Goal: Book appointment/travel/reservation

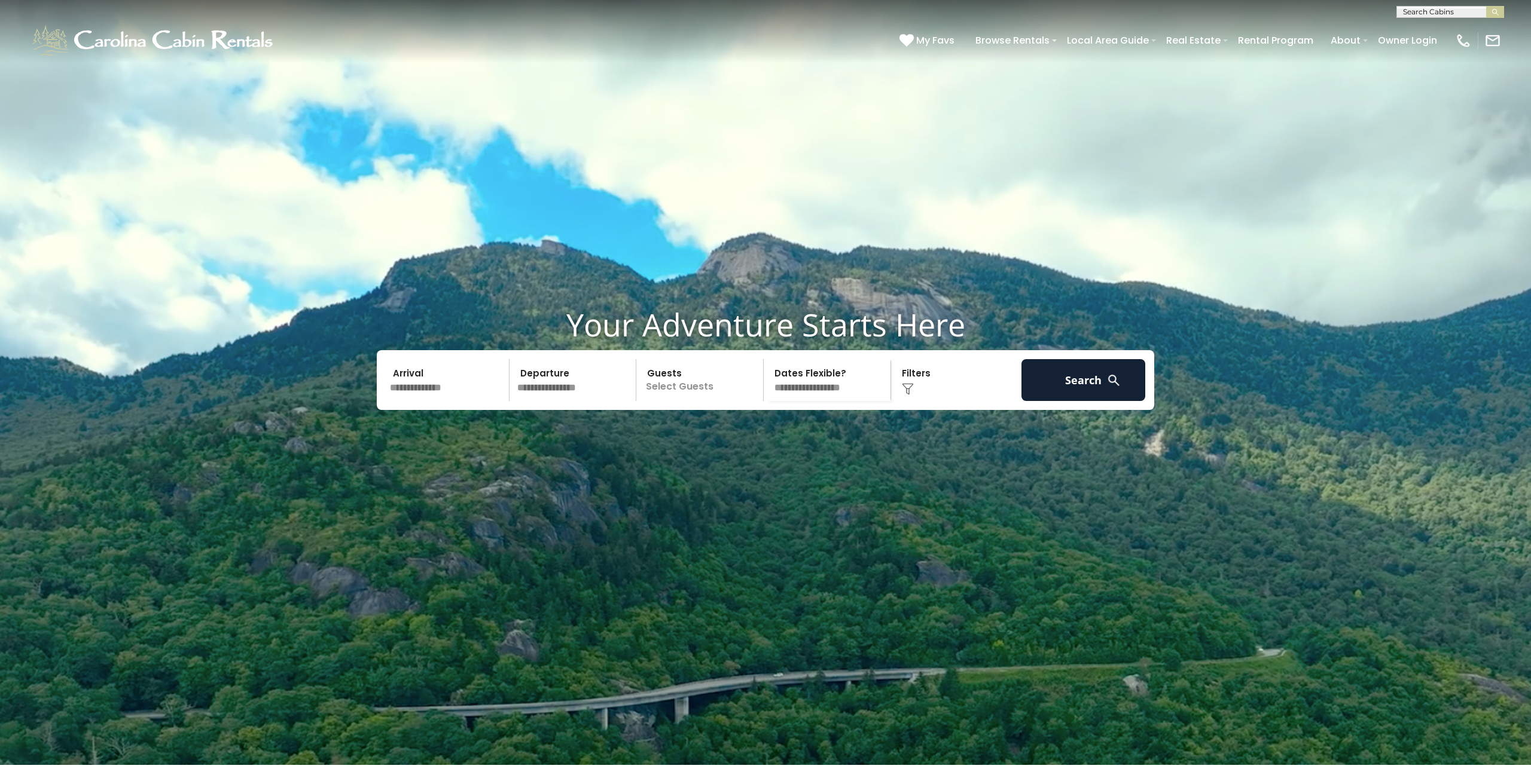
click at [1460, 9] on input "text" at bounding box center [1449, 14] width 105 height 12
type input "*******"
click at [1477, 33] on ul "Parkway Place" at bounding box center [1450, 30] width 106 height 20
click at [1495, 12] on img "submit" at bounding box center [1495, 12] width 9 height 9
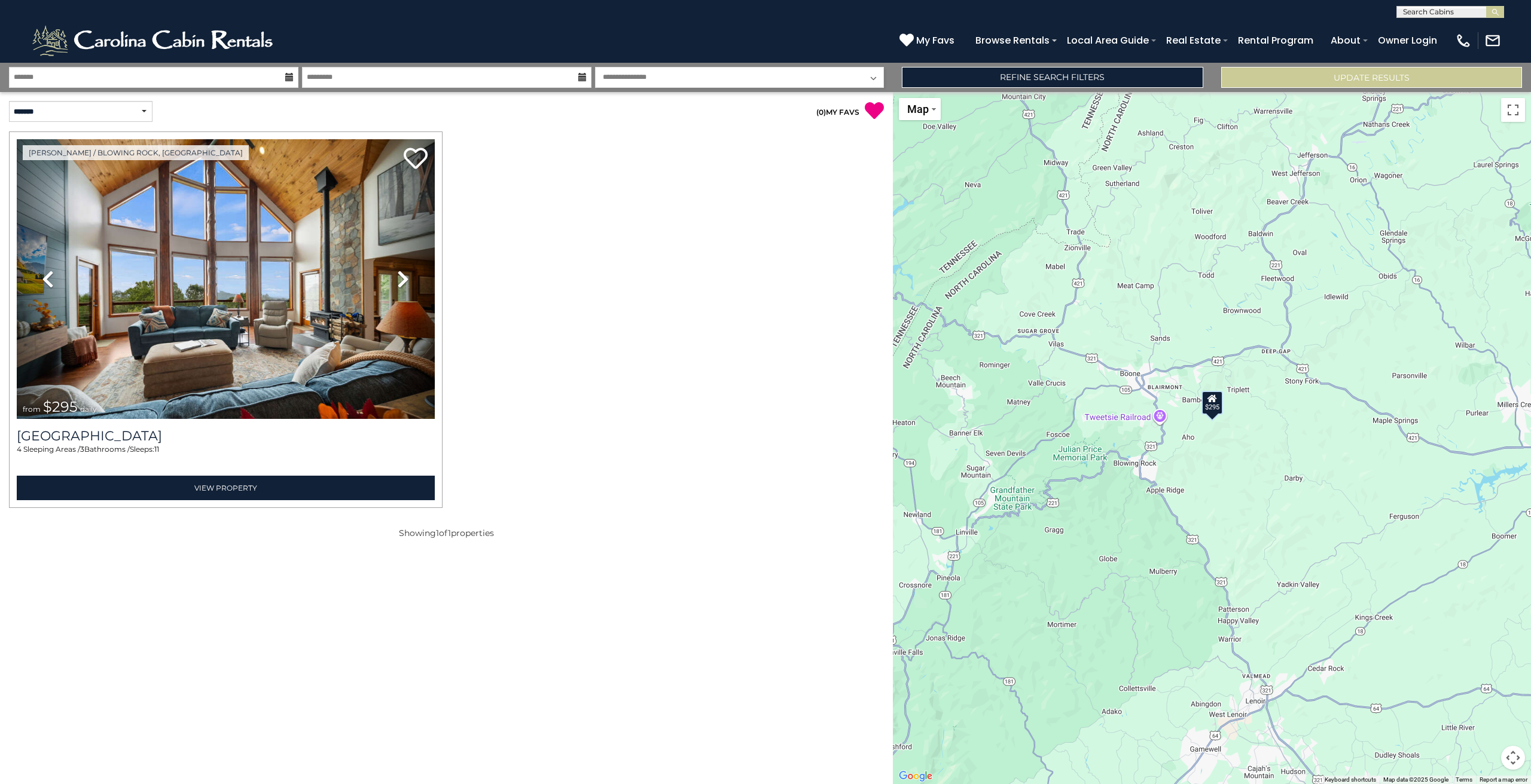
drag, startPoint x: 1388, startPoint y: 433, endPoint x: 1080, endPoint y: 416, distance: 308.5
click at [1080, 416] on div "$295" at bounding box center [1212, 438] width 638 height 692
click at [1512, 756] on button "Map camera controls" at bounding box center [1513, 757] width 24 height 24
click at [1486, 700] on button "Zoom in" at bounding box center [1483, 698] width 24 height 24
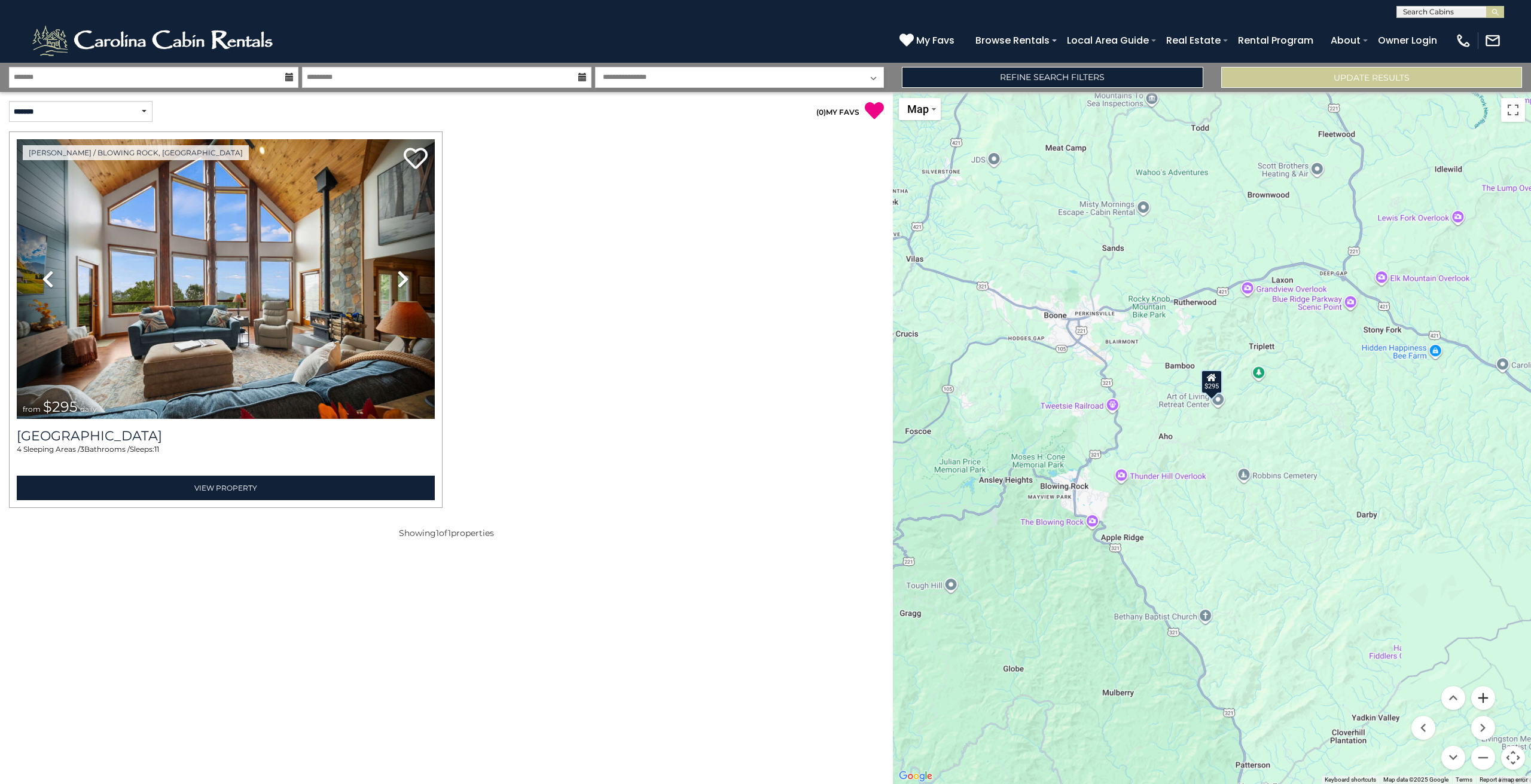
click at [1486, 700] on button "Zoom in" at bounding box center [1483, 698] width 24 height 24
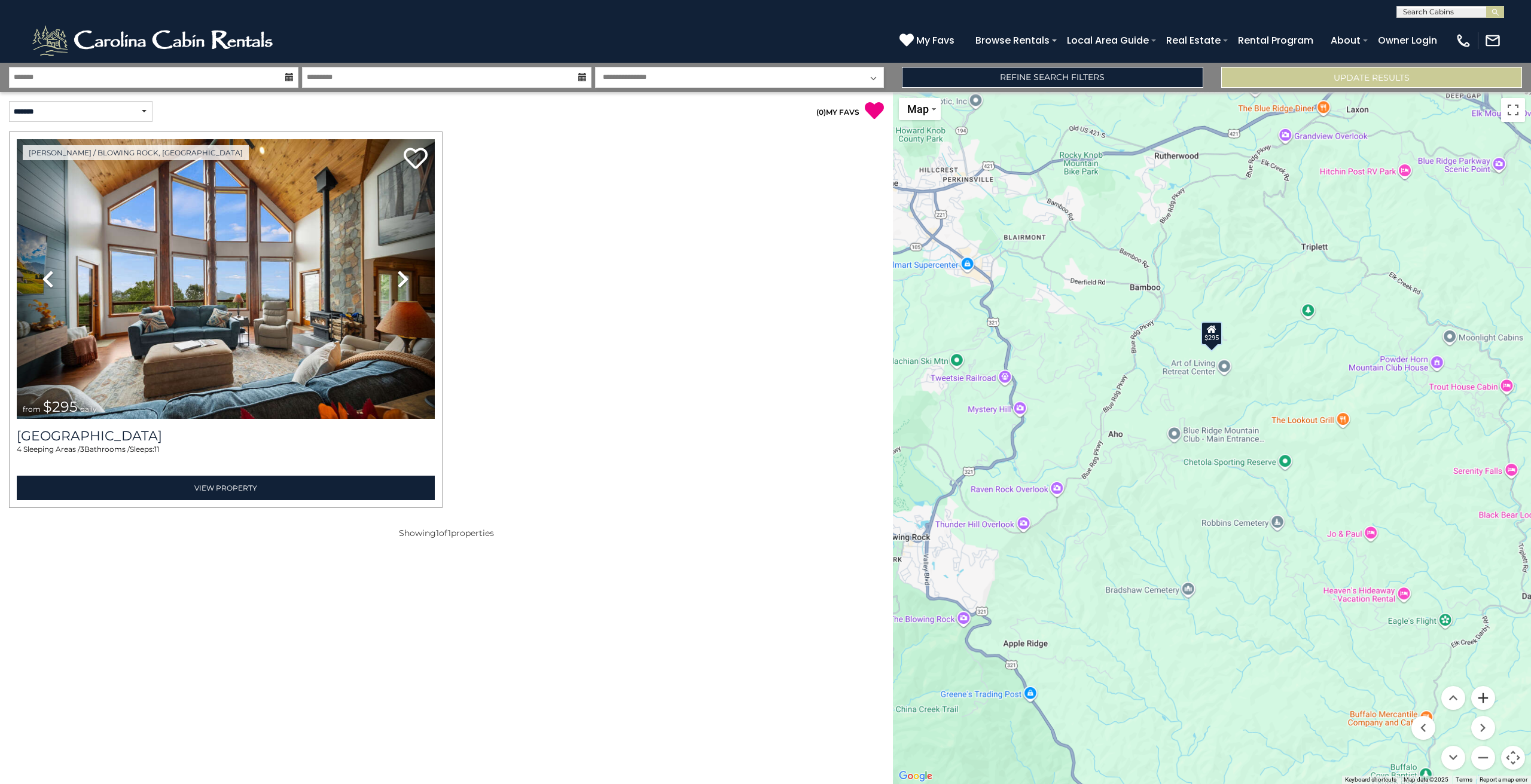
click at [1486, 700] on button "Zoom in" at bounding box center [1483, 698] width 24 height 24
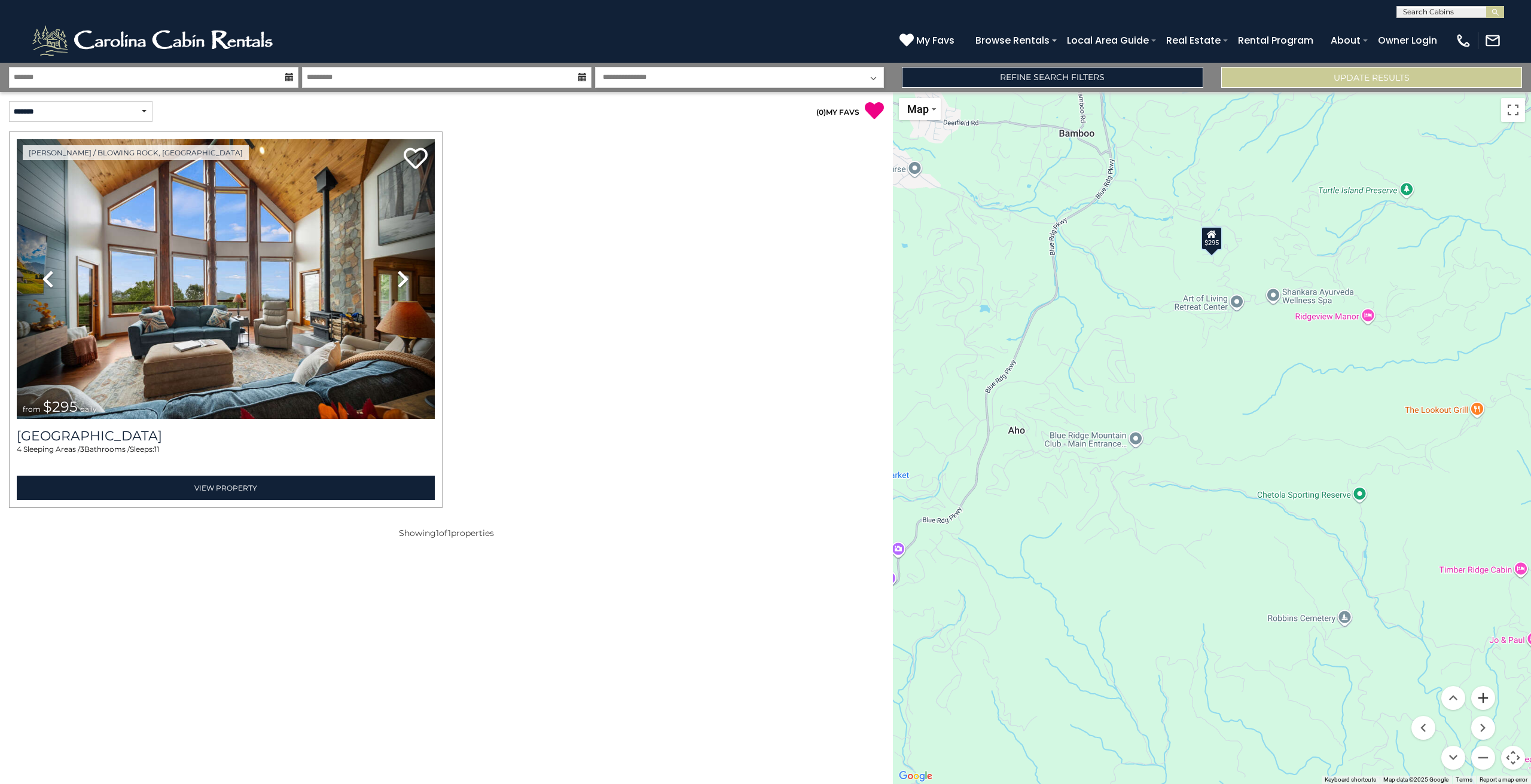
click at [1486, 700] on button "Zoom in" at bounding box center [1483, 698] width 24 height 24
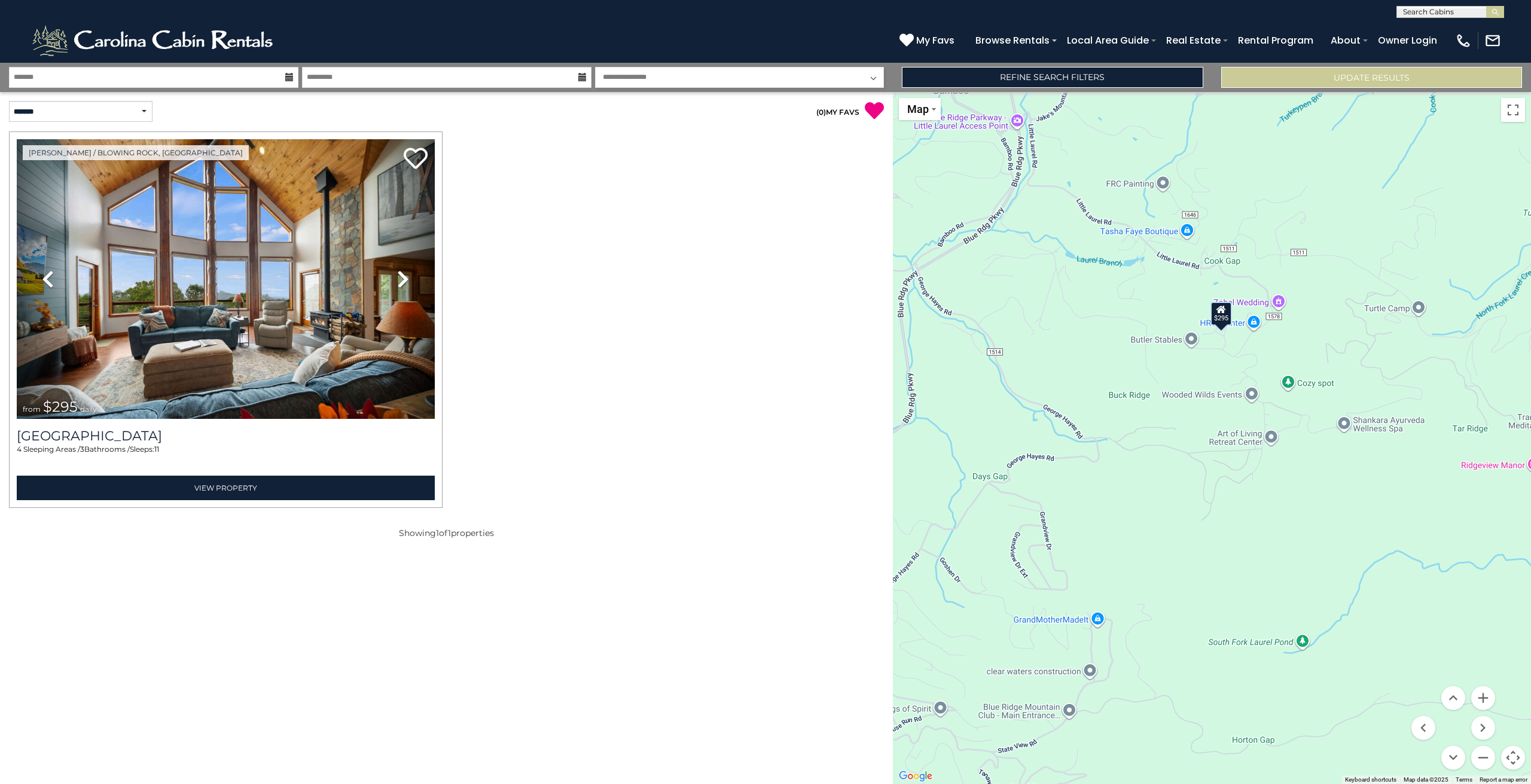
drag, startPoint x: 1127, startPoint y: 236, endPoint x: 1135, endPoint y: 502, distance: 266.1
click at [1135, 502] on div "$295" at bounding box center [1212, 438] width 638 height 692
click at [1485, 701] on button "Zoom in" at bounding box center [1483, 698] width 24 height 24
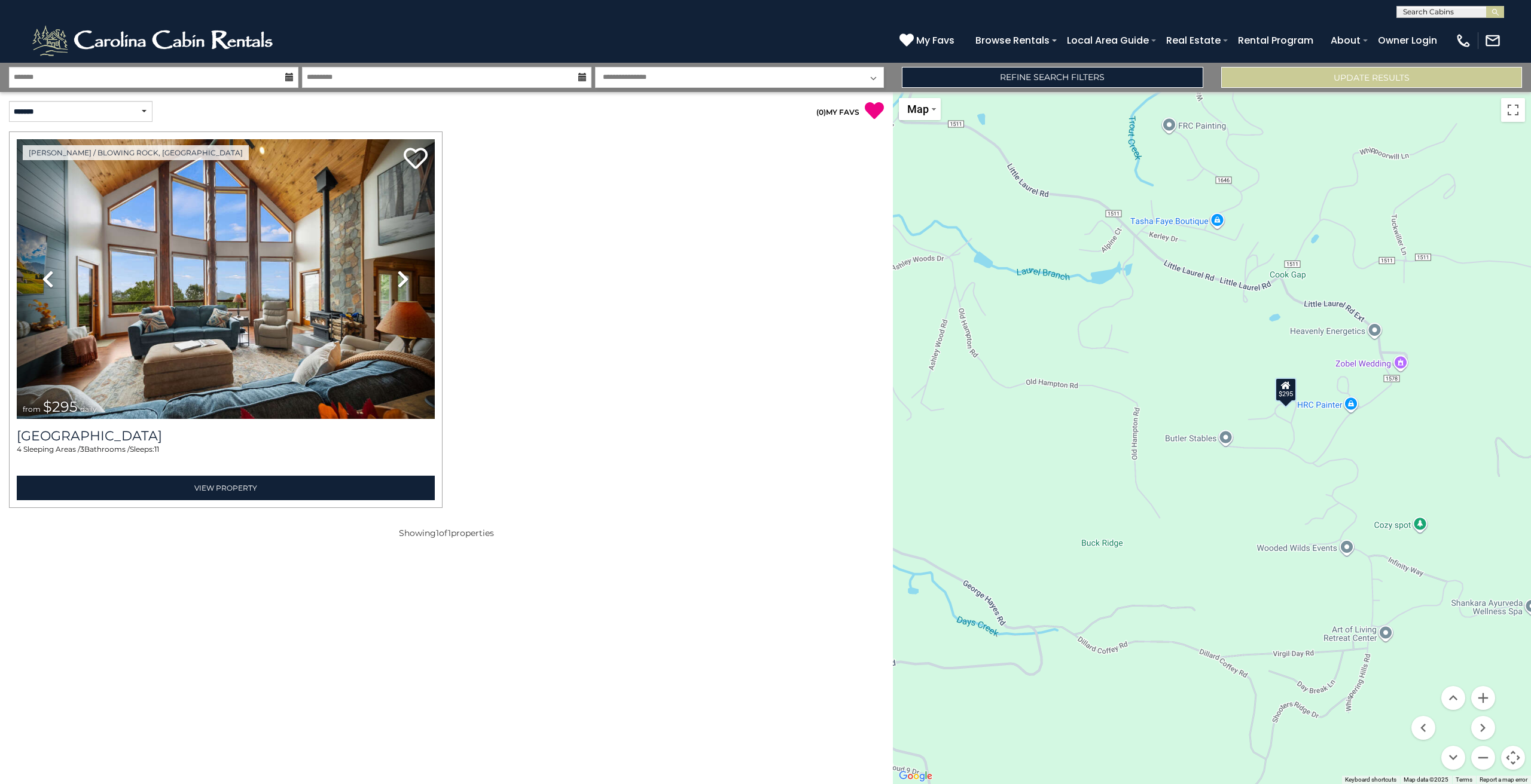
drag, startPoint x: 1226, startPoint y: 448, endPoint x: 1268, endPoint y: 514, distance: 78.2
click at [1268, 514] on div "$295" at bounding box center [1212, 438] width 638 height 692
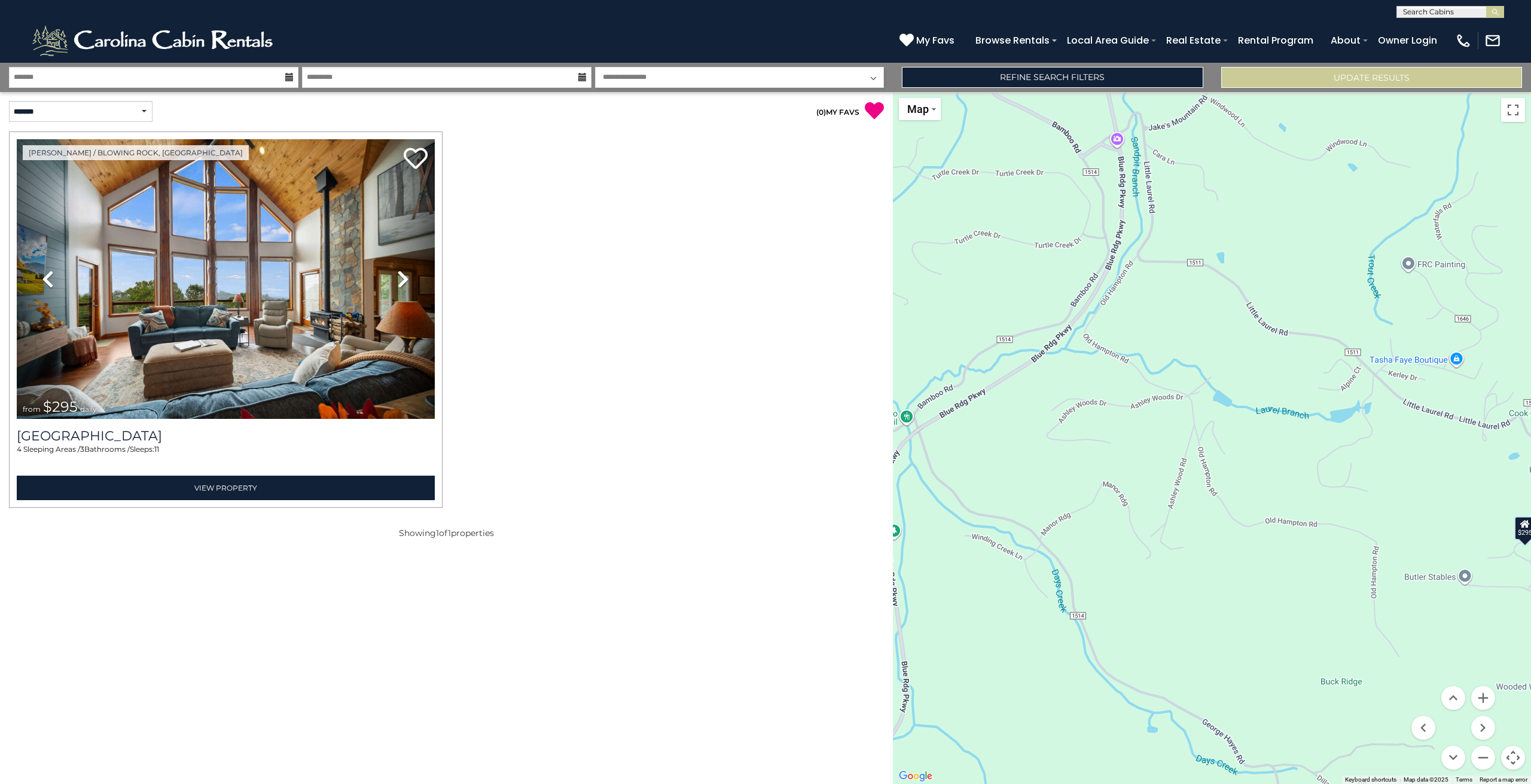
drag, startPoint x: 1110, startPoint y: 348, endPoint x: 1345, endPoint y: 479, distance: 269.0
click at [1345, 479] on div "$295" at bounding box center [1212, 438] width 638 height 692
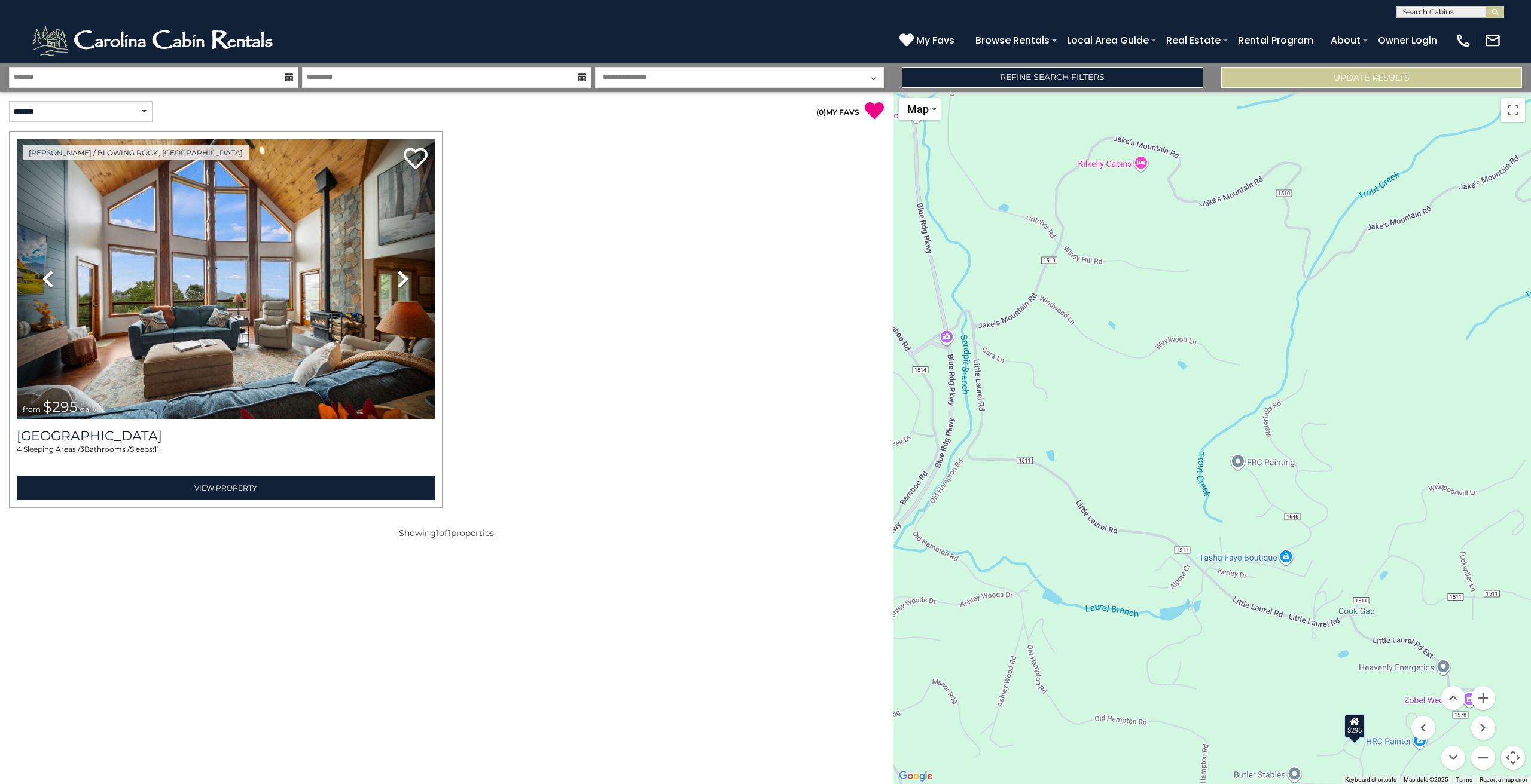
drag, startPoint x: 1233, startPoint y: 329, endPoint x: 1060, endPoint y: 525, distance: 261.4
click at [1060, 525] on div "$295" at bounding box center [1212, 438] width 638 height 692
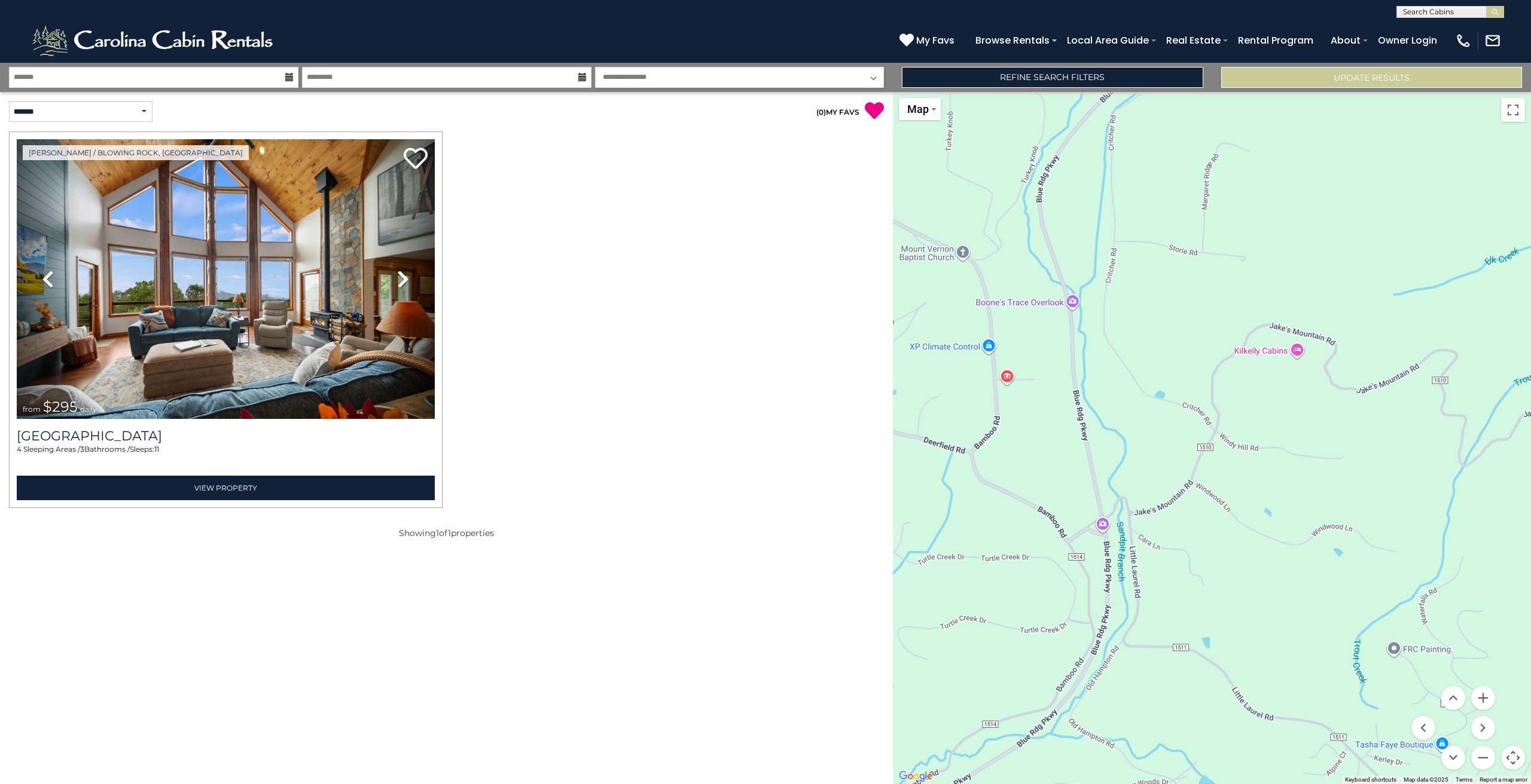
drag, startPoint x: 1067, startPoint y: 380, endPoint x: 1223, endPoint y: 567, distance: 243.5
click at [1223, 567] on div "$295" at bounding box center [1212, 438] width 638 height 692
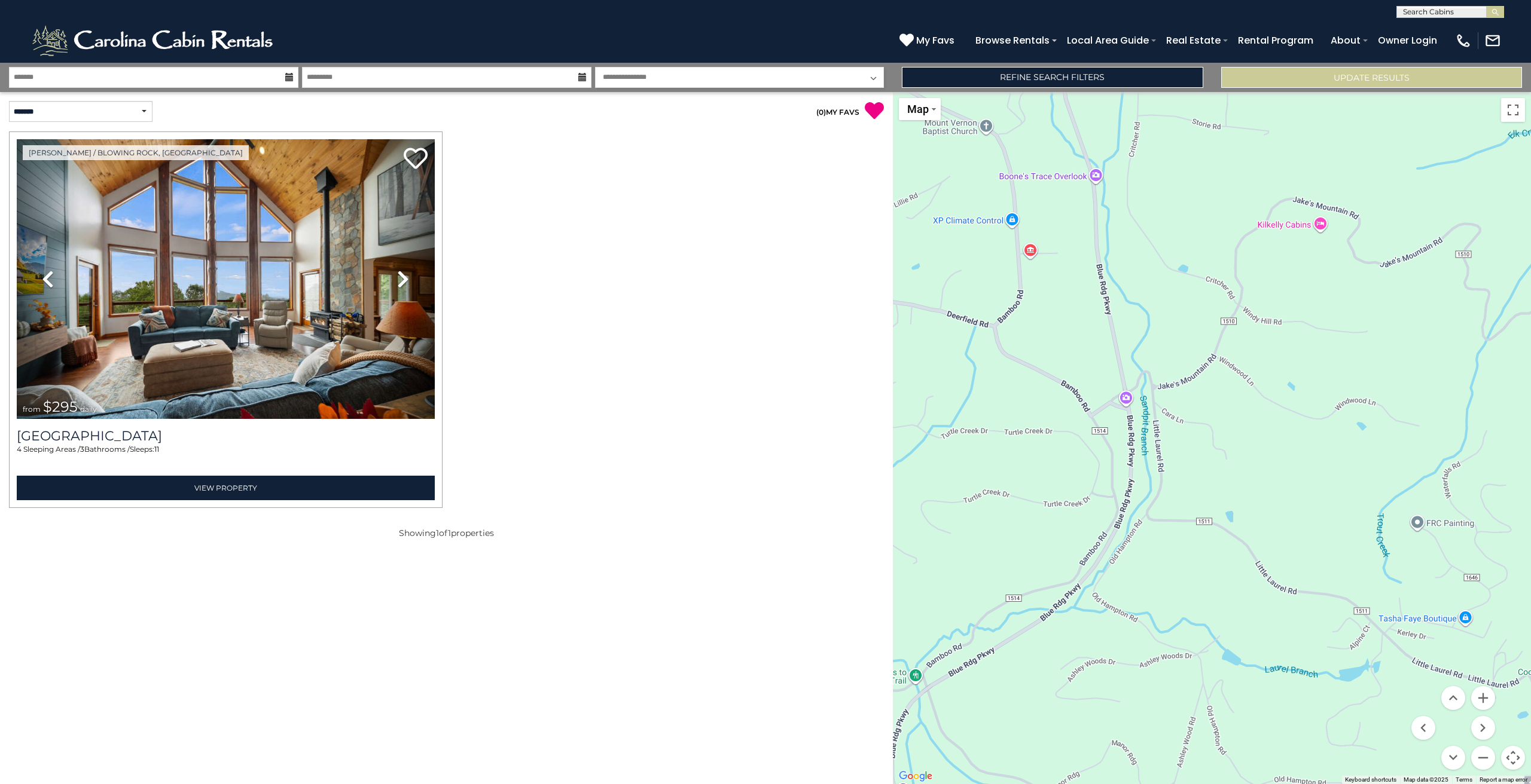
drag, startPoint x: 1236, startPoint y: 548, endPoint x: 1260, endPoint y: 418, distance: 132.2
click at [1260, 418] on div "$295" at bounding box center [1212, 438] width 638 height 692
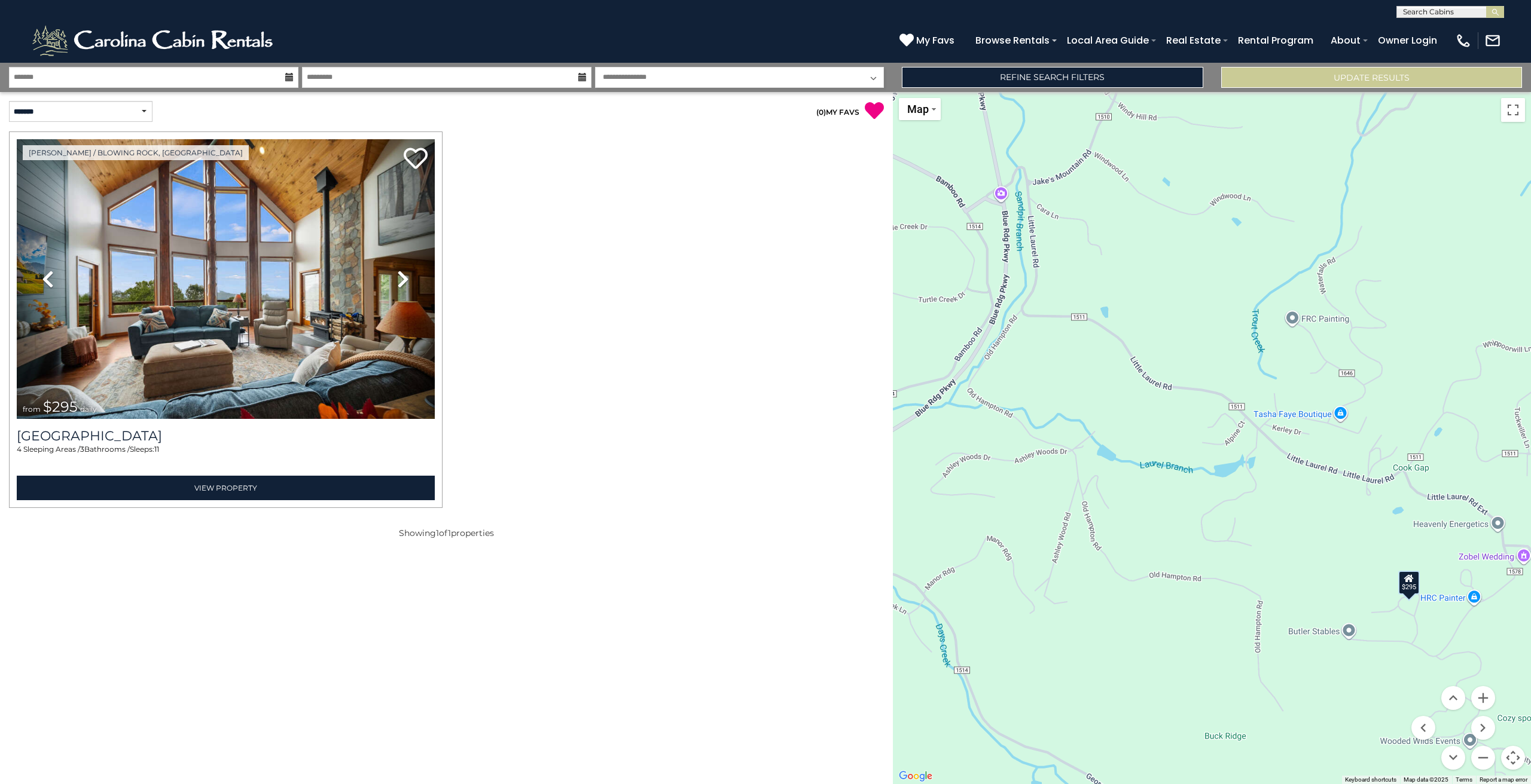
drag, startPoint x: 1283, startPoint y: 461, endPoint x: 1158, endPoint y: 256, distance: 240.1
click at [1158, 256] on div "$295" at bounding box center [1212, 438] width 638 height 692
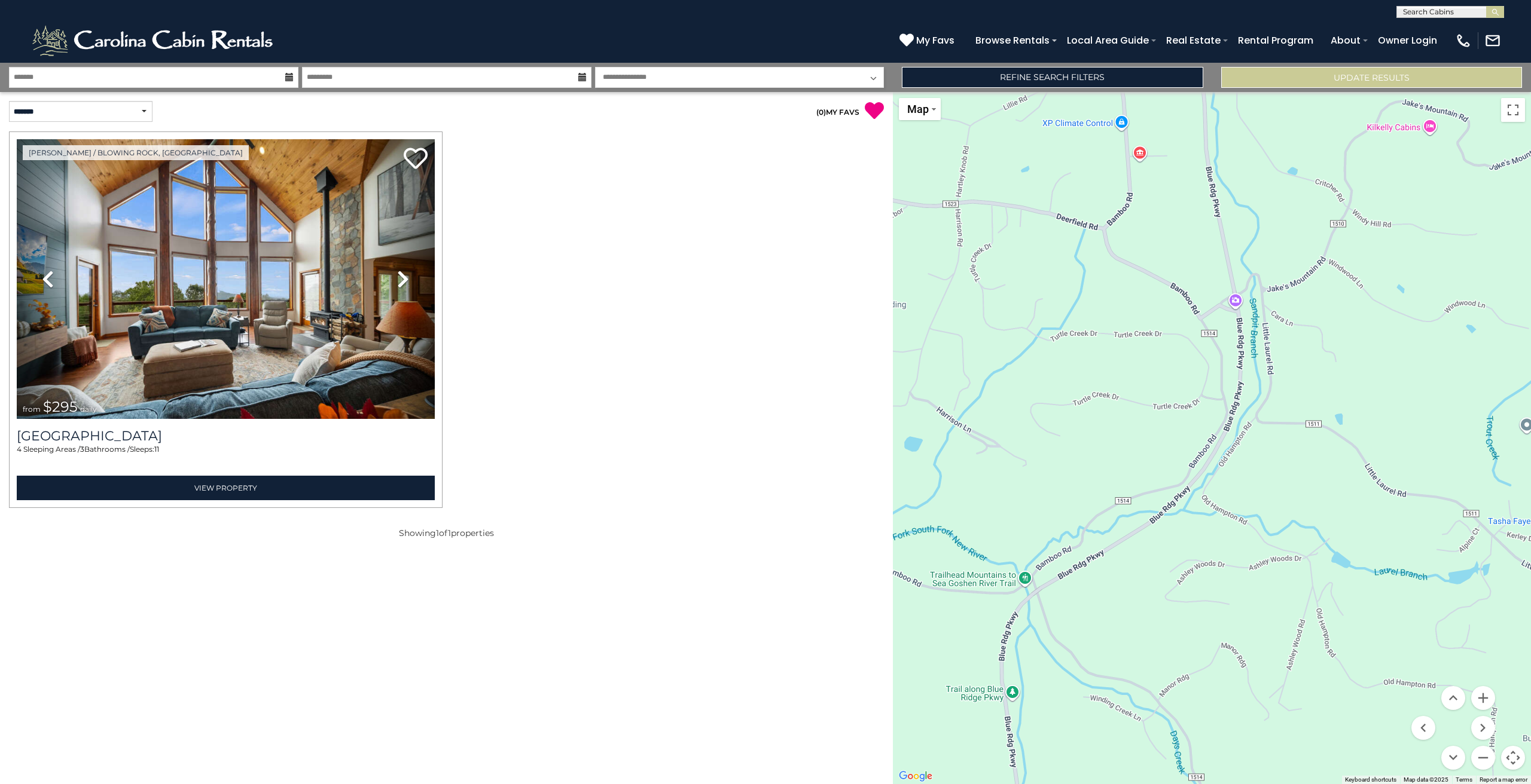
drag, startPoint x: 1292, startPoint y: 495, endPoint x: 1523, endPoint y: 599, distance: 253.3
click at [1523, 599] on div "$295" at bounding box center [1212, 438] width 638 height 692
click at [1484, 699] on button "Zoom in" at bounding box center [1483, 698] width 24 height 24
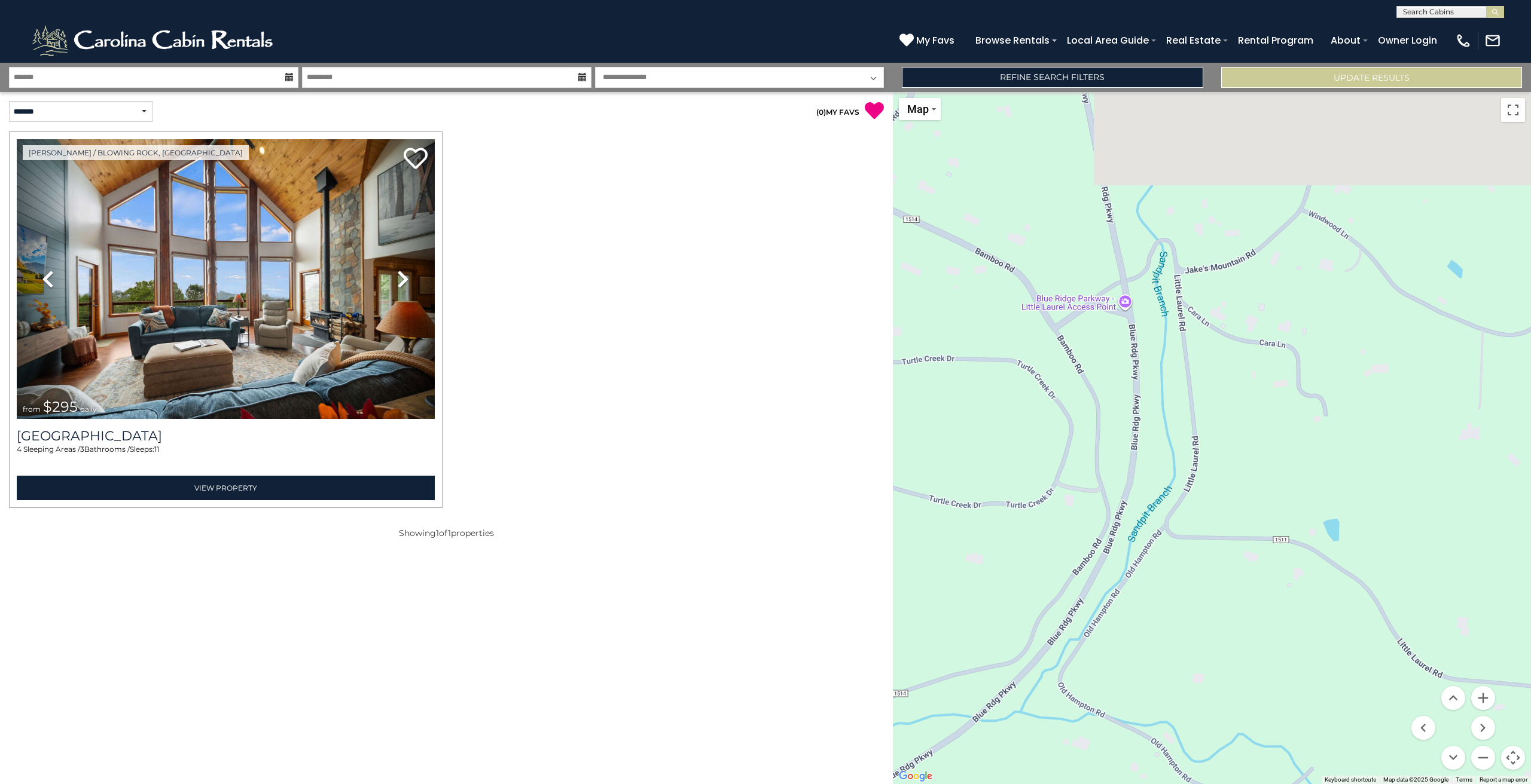
drag, startPoint x: 1363, startPoint y: 451, endPoint x: 1204, endPoint y: 610, distance: 224.9
click at [1204, 610] on div "$295" at bounding box center [1212, 438] width 638 height 692
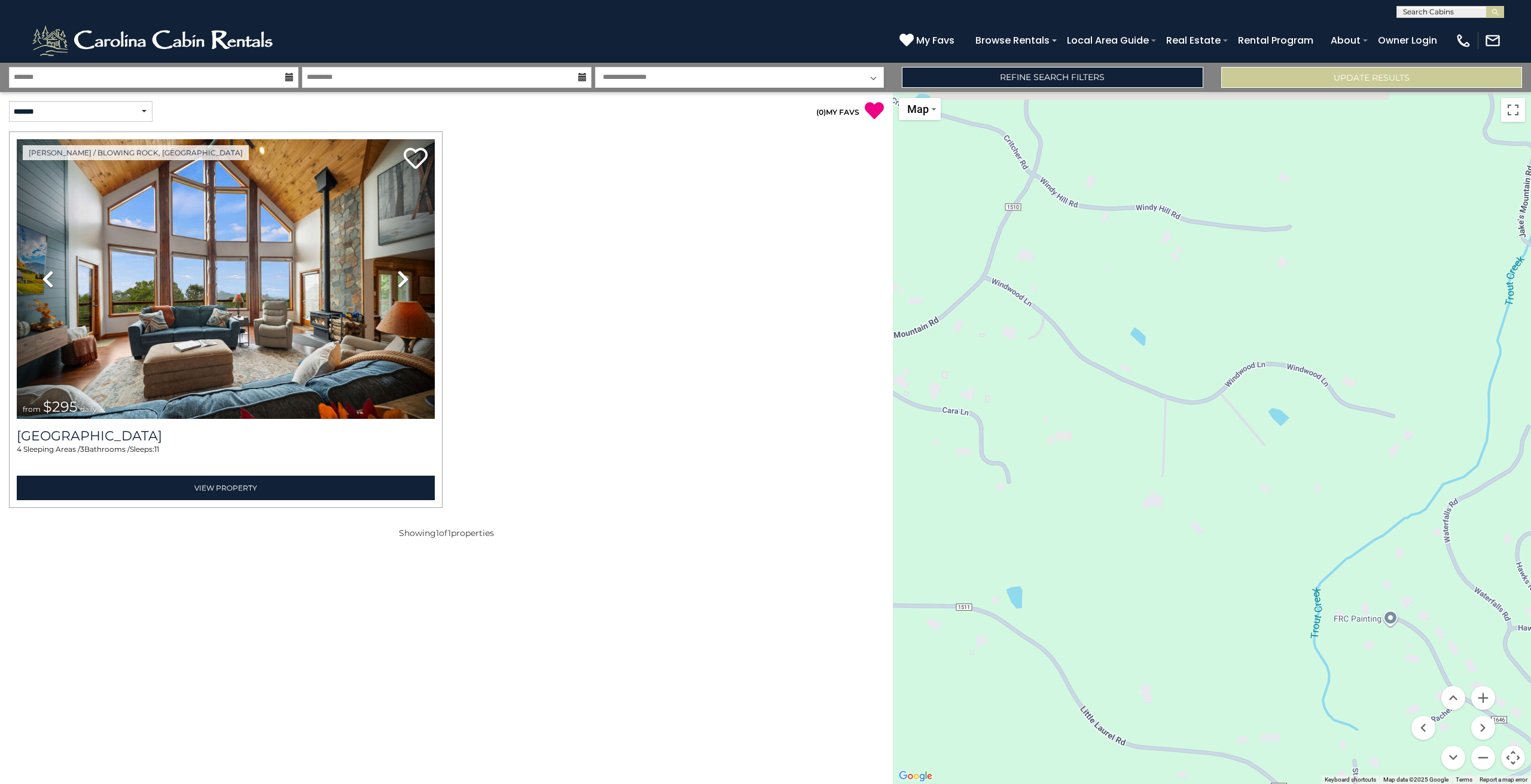
drag, startPoint x: 1338, startPoint y: 316, endPoint x: 1040, endPoint y: 362, distance: 301.5
click at [1040, 362] on div "$295" at bounding box center [1212, 438] width 638 height 692
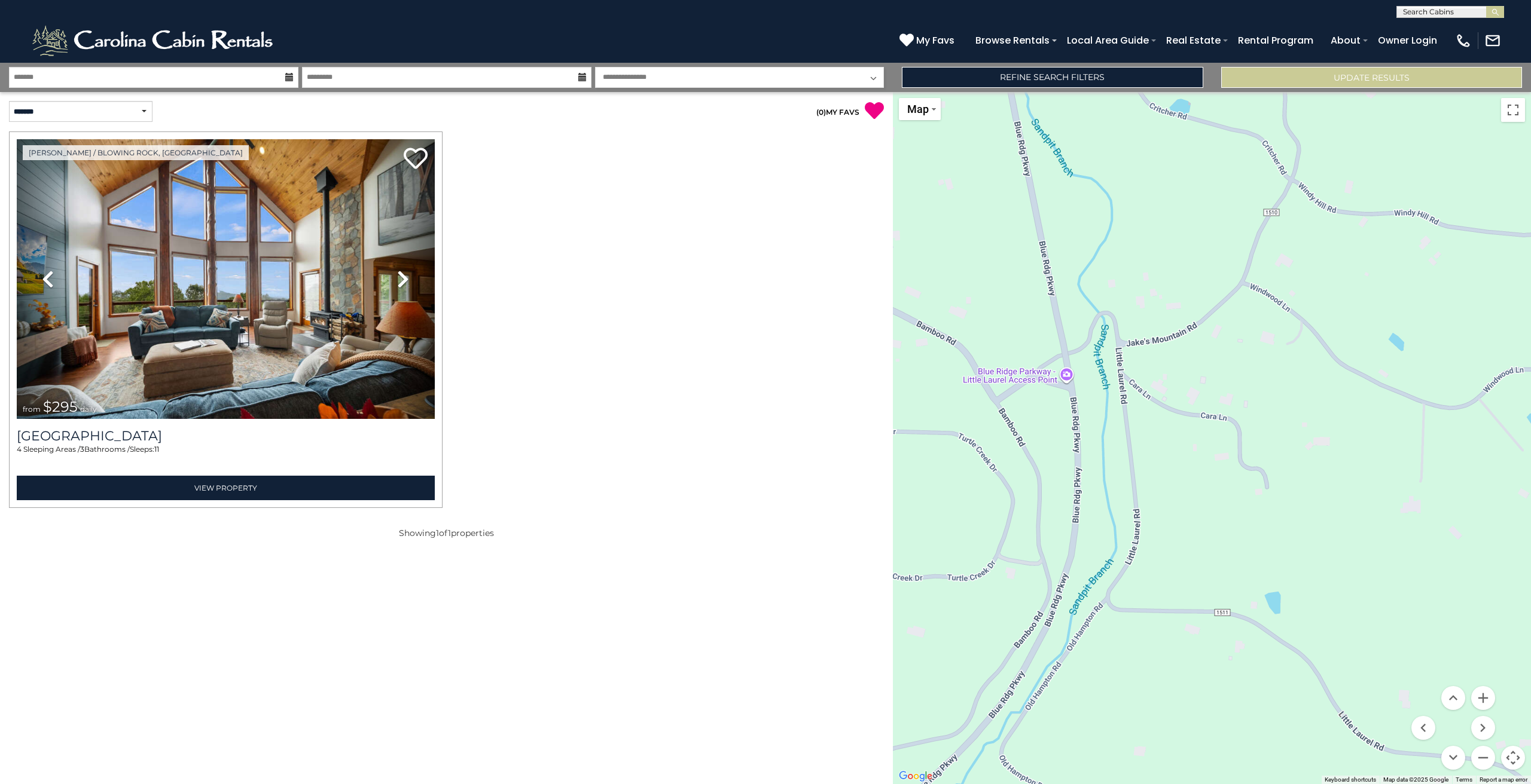
drag, startPoint x: 1123, startPoint y: 354, endPoint x: 1350, endPoint y: 304, distance: 232.4
click at [1351, 304] on div "$295" at bounding box center [1212, 438] width 638 height 692
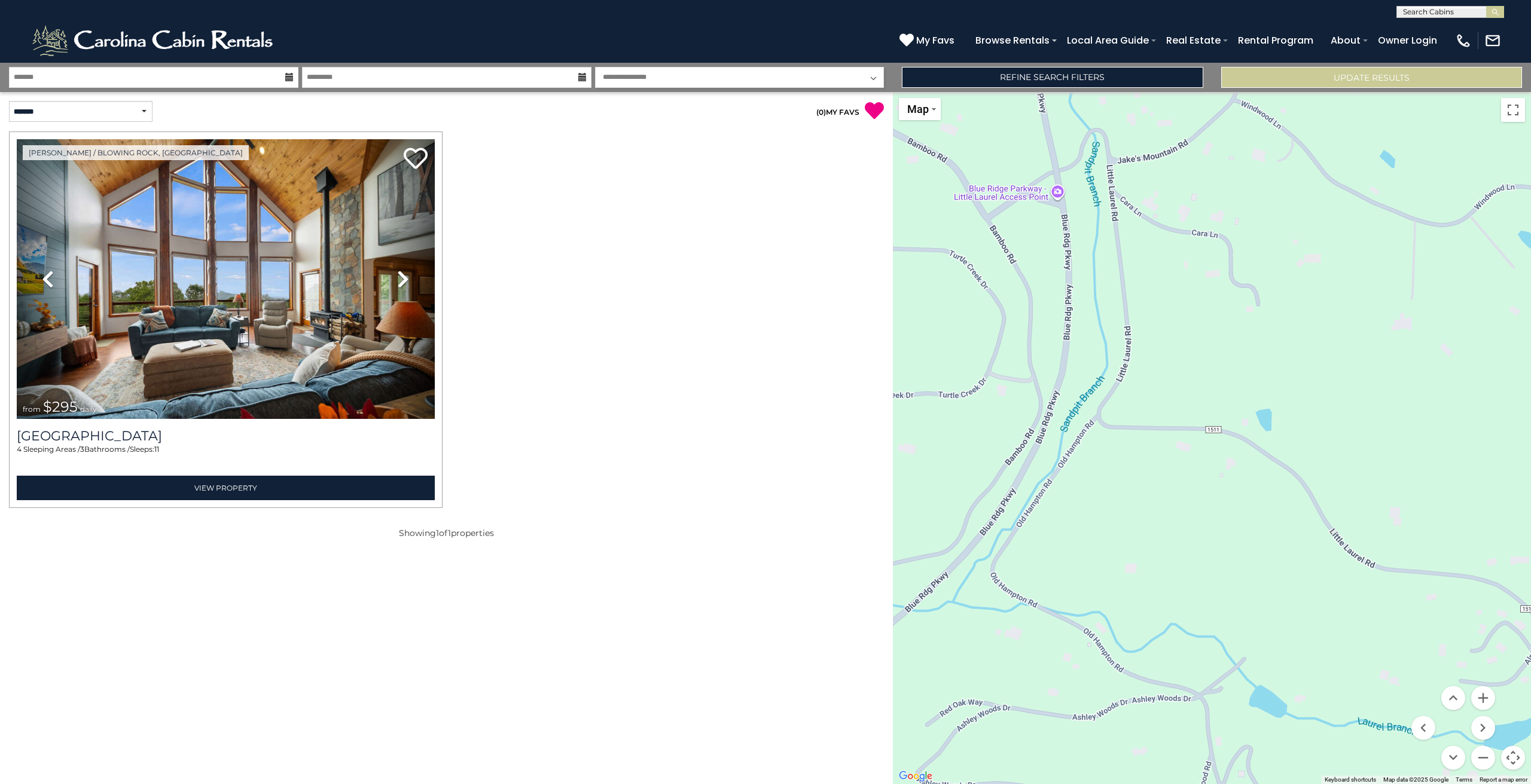
drag, startPoint x: 1256, startPoint y: 522, endPoint x: 1246, endPoint y: 340, distance: 182.3
click at [1246, 340] on div "$295" at bounding box center [1212, 438] width 638 height 692
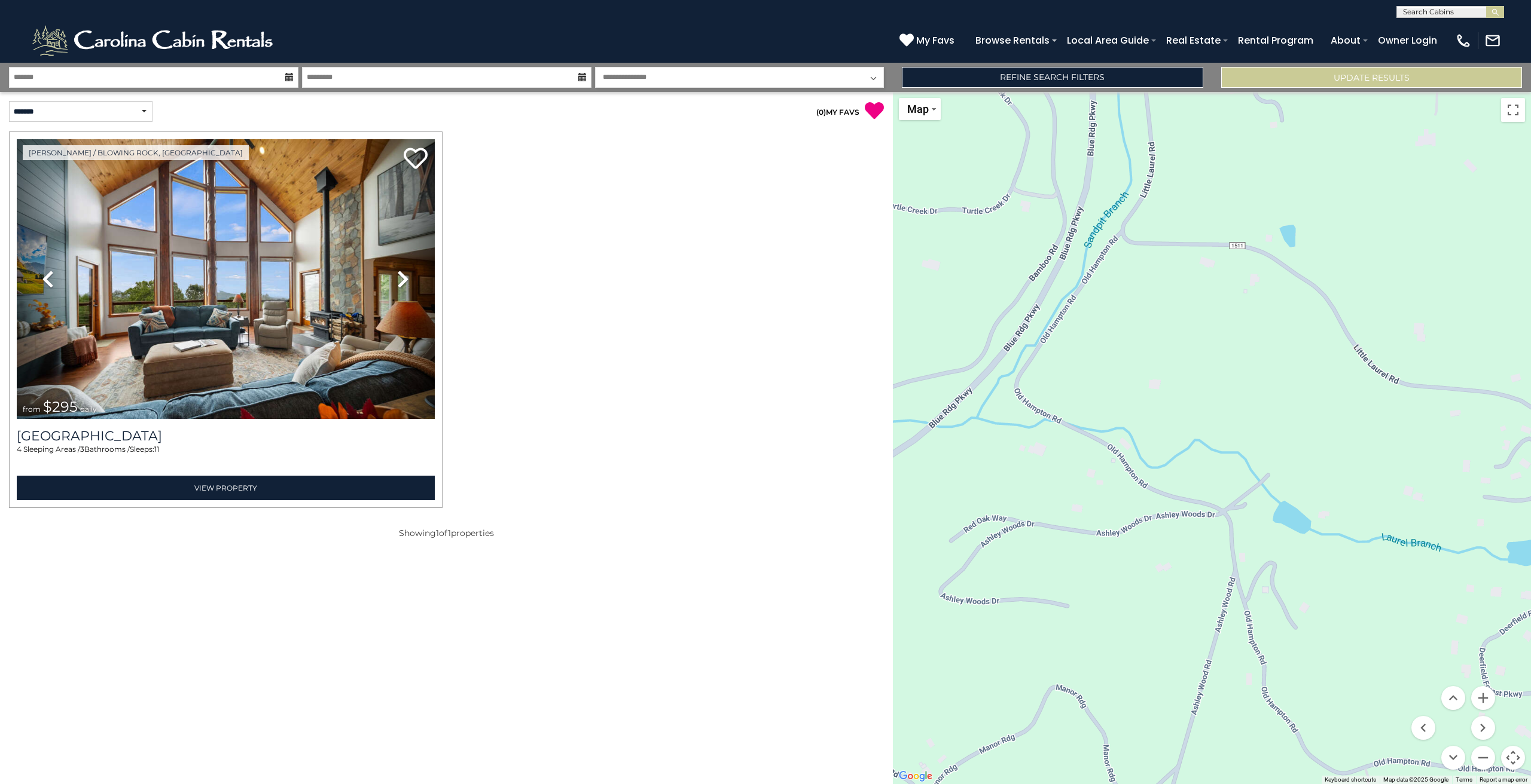
drag, startPoint x: 1242, startPoint y: 527, endPoint x: 1266, endPoint y: 339, distance: 189.5
click at [1266, 339] on div "$295" at bounding box center [1212, 438] width 638 height 692
click at [934, 114] on button "Map" at bounding box center [919, 109] width 41 height 22
click at [927, 146] on li "Map" at bounding box center [935, 149] width 70 height 18
click at [939, 135] on li "Satellite" at bounding box center [935, 130] width 70 height 18
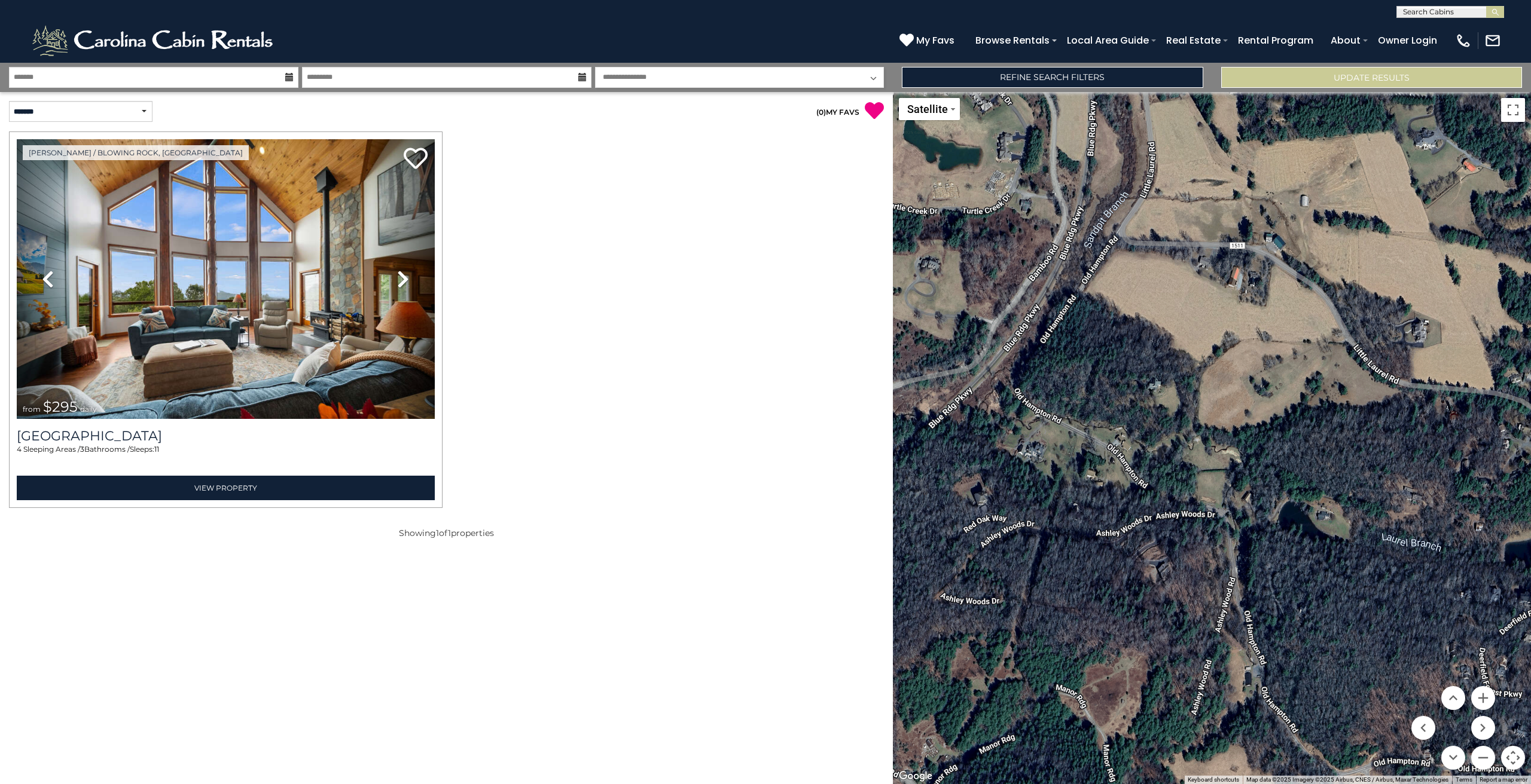
click at [1237, 337] on div "$295" at bounding box center [1212, 438] width 638 height 692
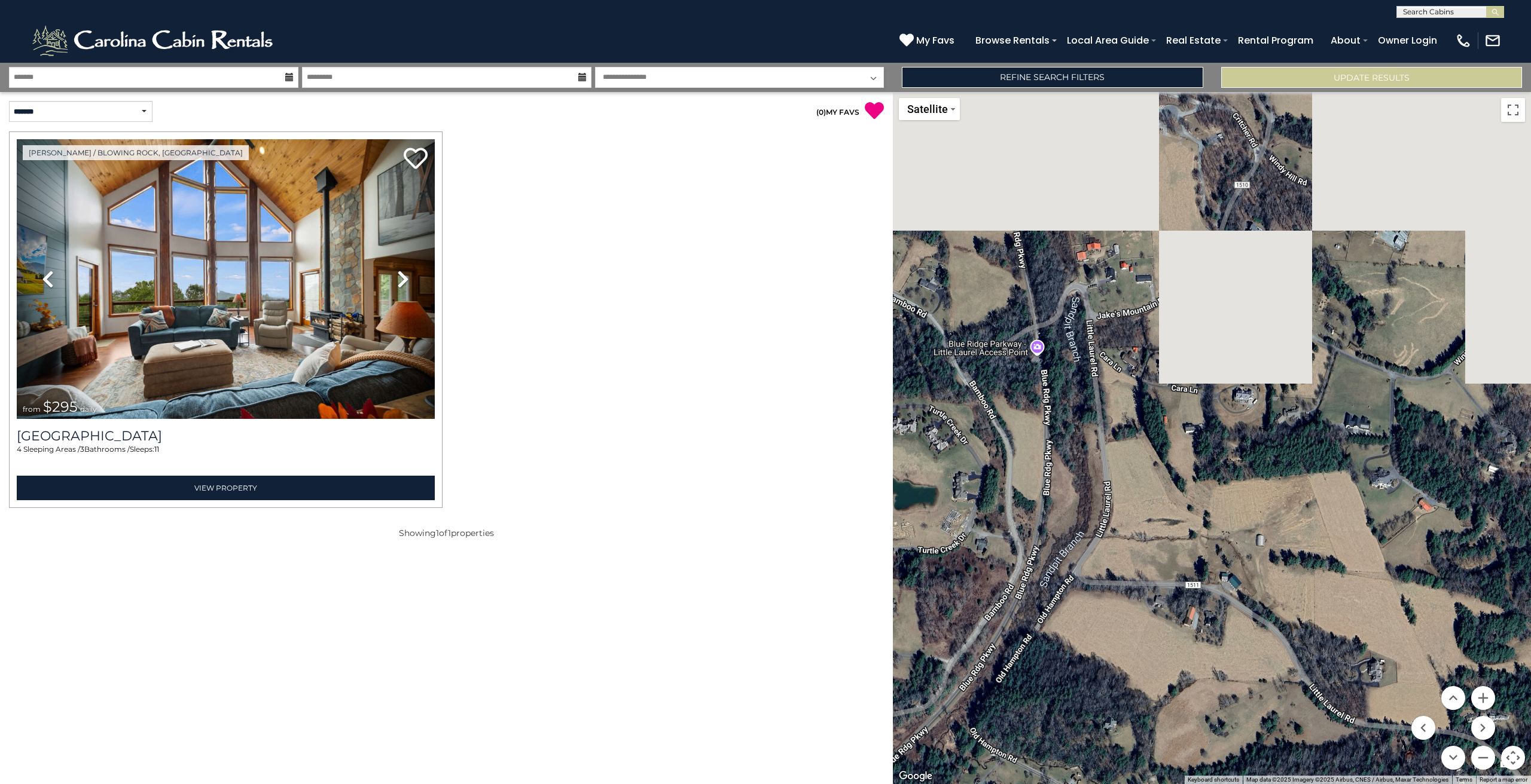
drag, startPoint x: 1175, startPoint y: 398, endPoint x: 1148, endPoint y: 631, distance: 234.6
click at [1148, 635] on div "$295" at bounding box center [1212, 438] width 638 height 692
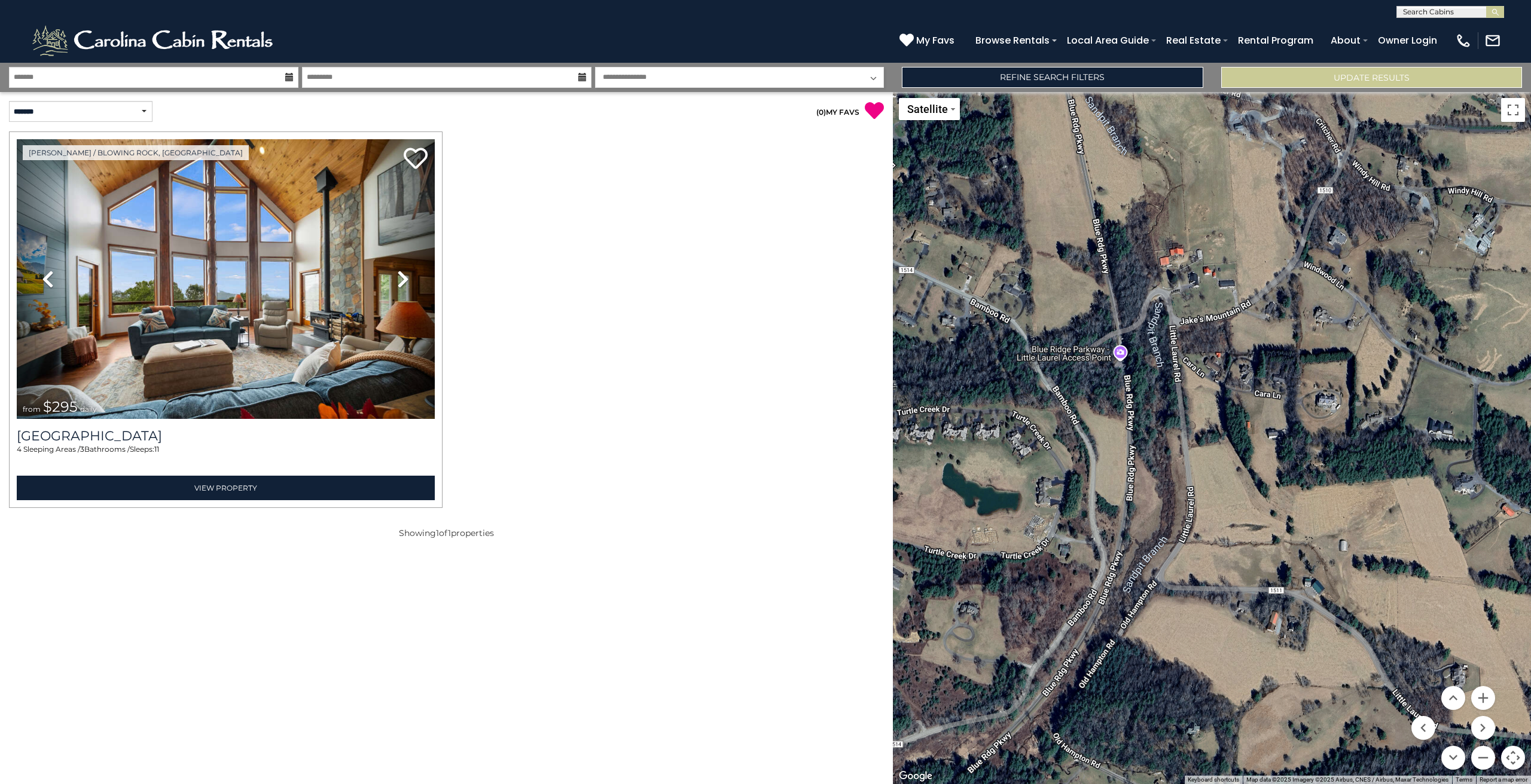
drag, startPoint x: 983, startPoint y: 380, endPoint x: 1066, endPoint y: 385, distance: 83.2
click at [1066, 385] on div "$295" at bounding box center [1212, 438] width 638 height 692
click at [1480, 697] on button "Zoom in" at bounding box center [1483, 698] width 24 height 24
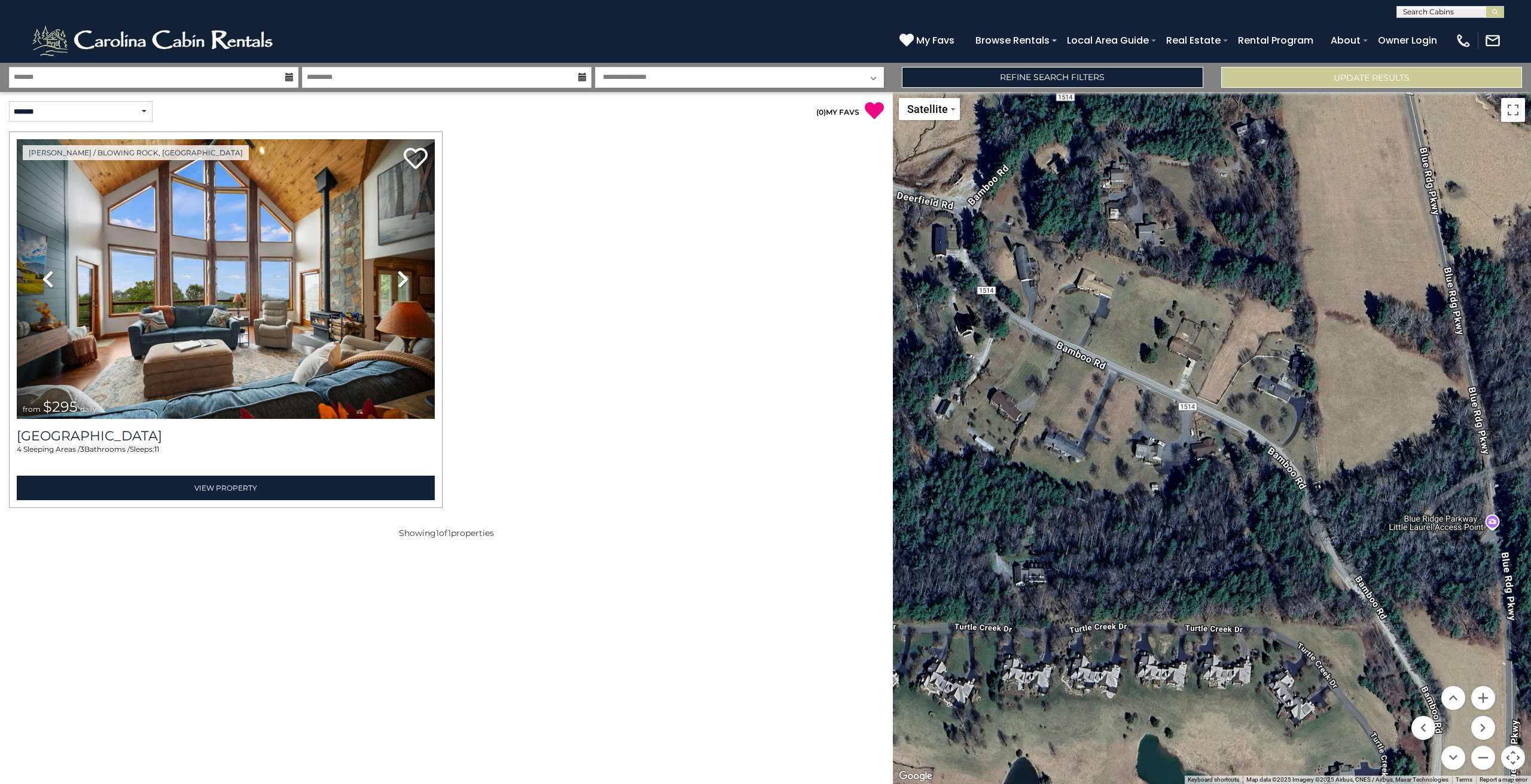
drag, startPoint x: 968, startPoint y: 271, endPoint x: 1428, endPoint y: 514, distance: 520.2
click at [1428, 513] on div "$295" at bounding box center [1212, 438] width 638 height 692
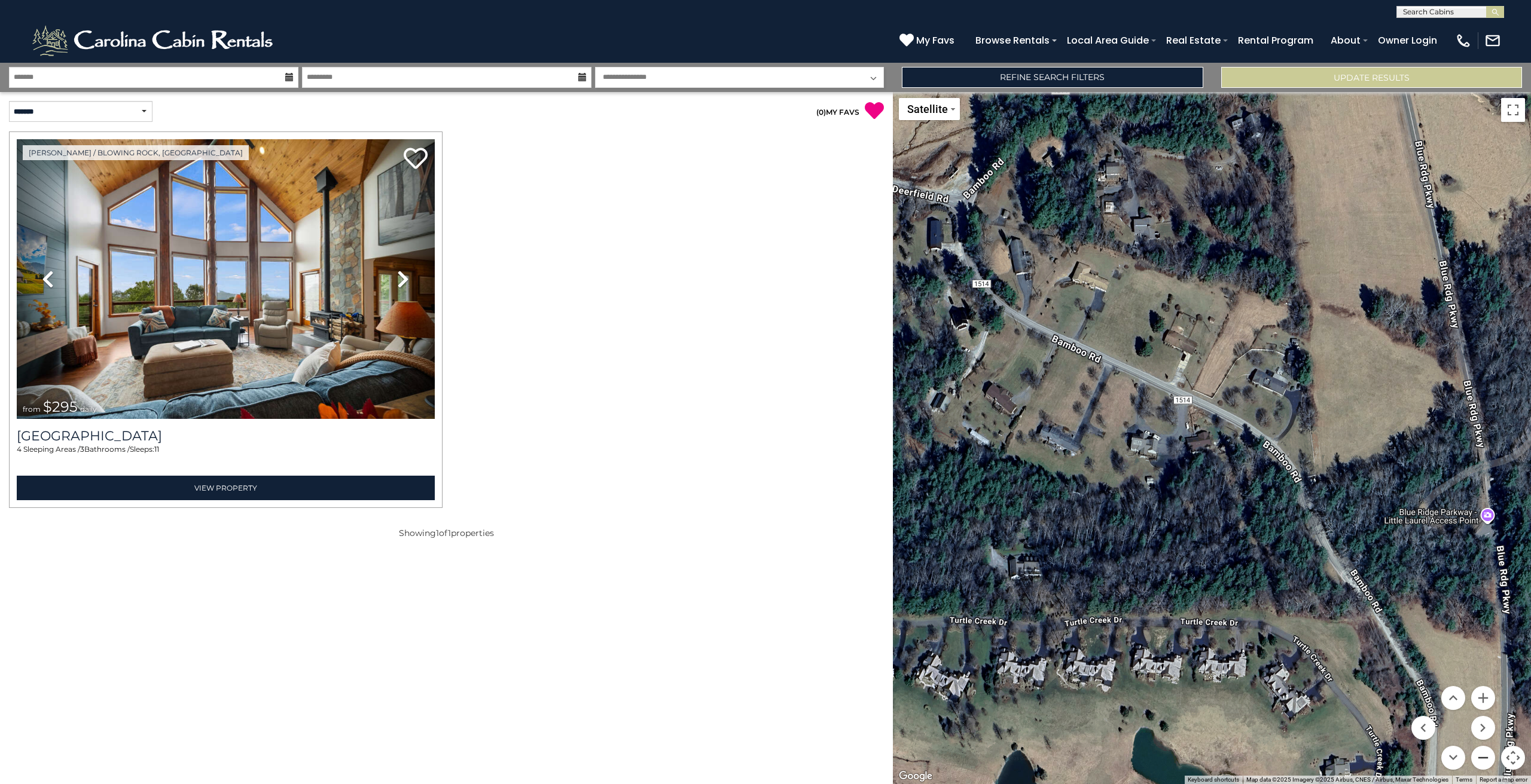
click at [1487, 760] on button "Zoom out" at bounding box center [1483, 757] width 24 height 24
click at [1487, 761] on button "Zoom out" at bounding box center [1483, 757] width 24 height 24
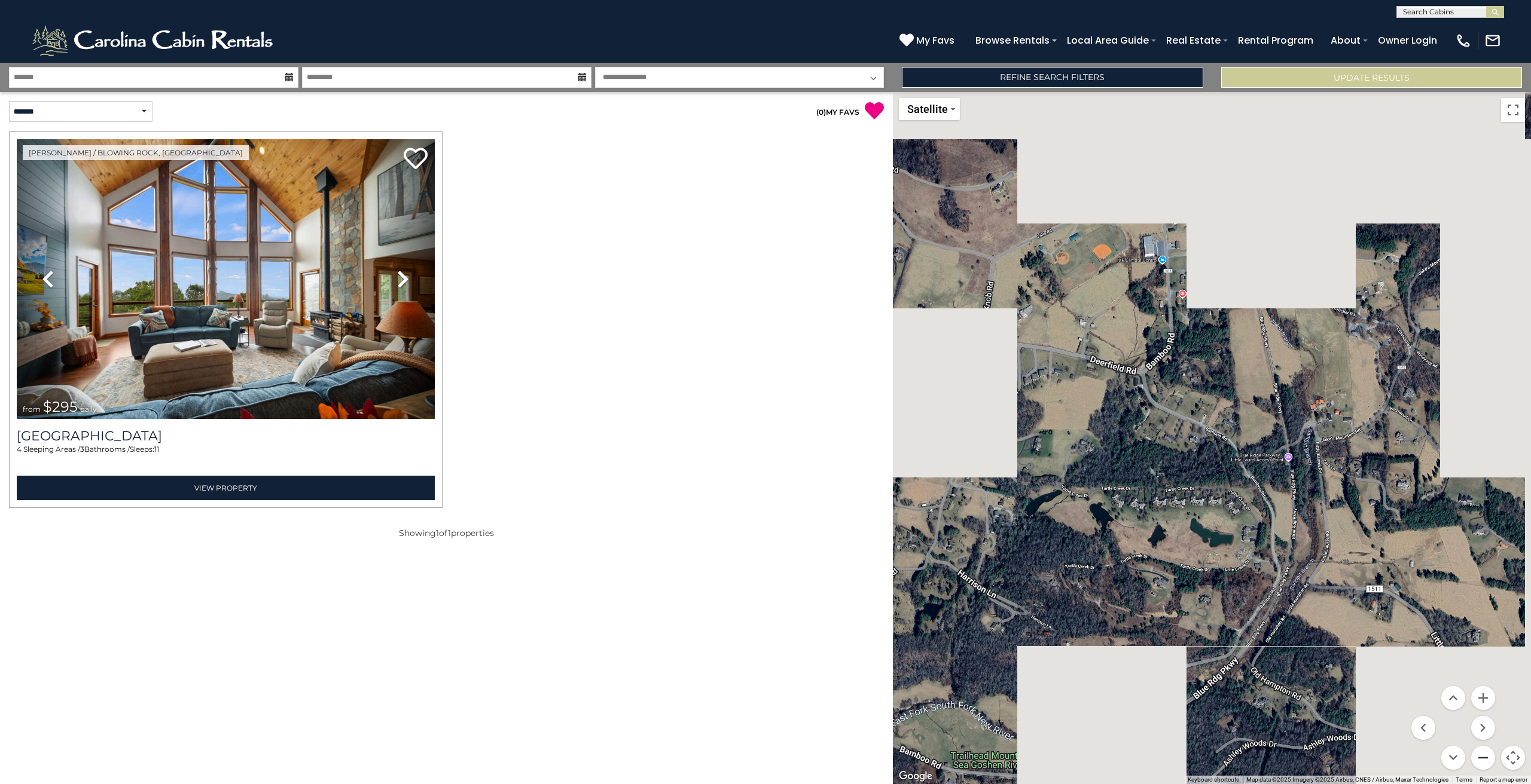
click at [1487, 761] on button "Zoom out" at bounding box center [1483, 757] width 24 height 24
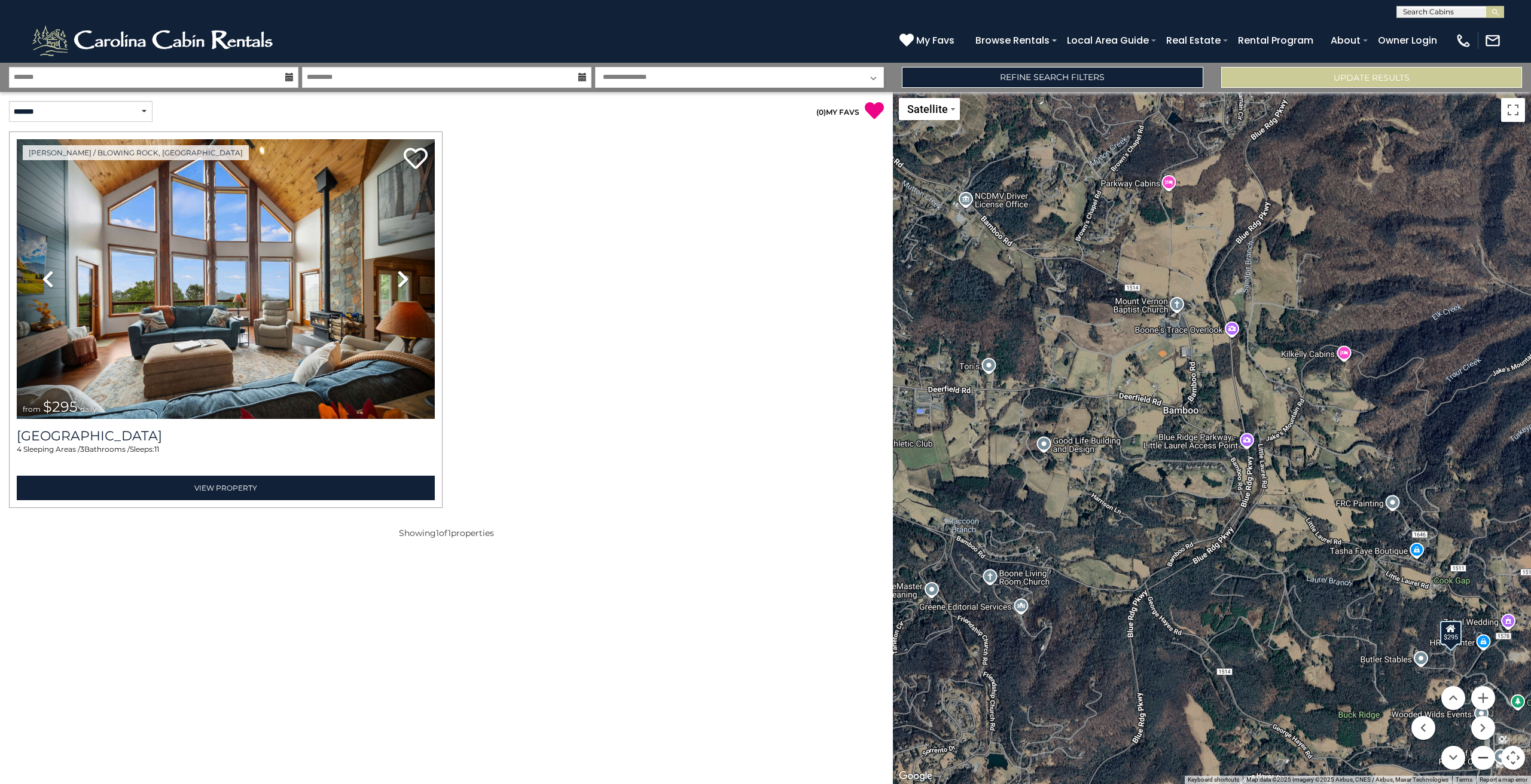
click at [1487, 760] on button "Zoom out" at bounding box center [1483, 757] width 24 height 24
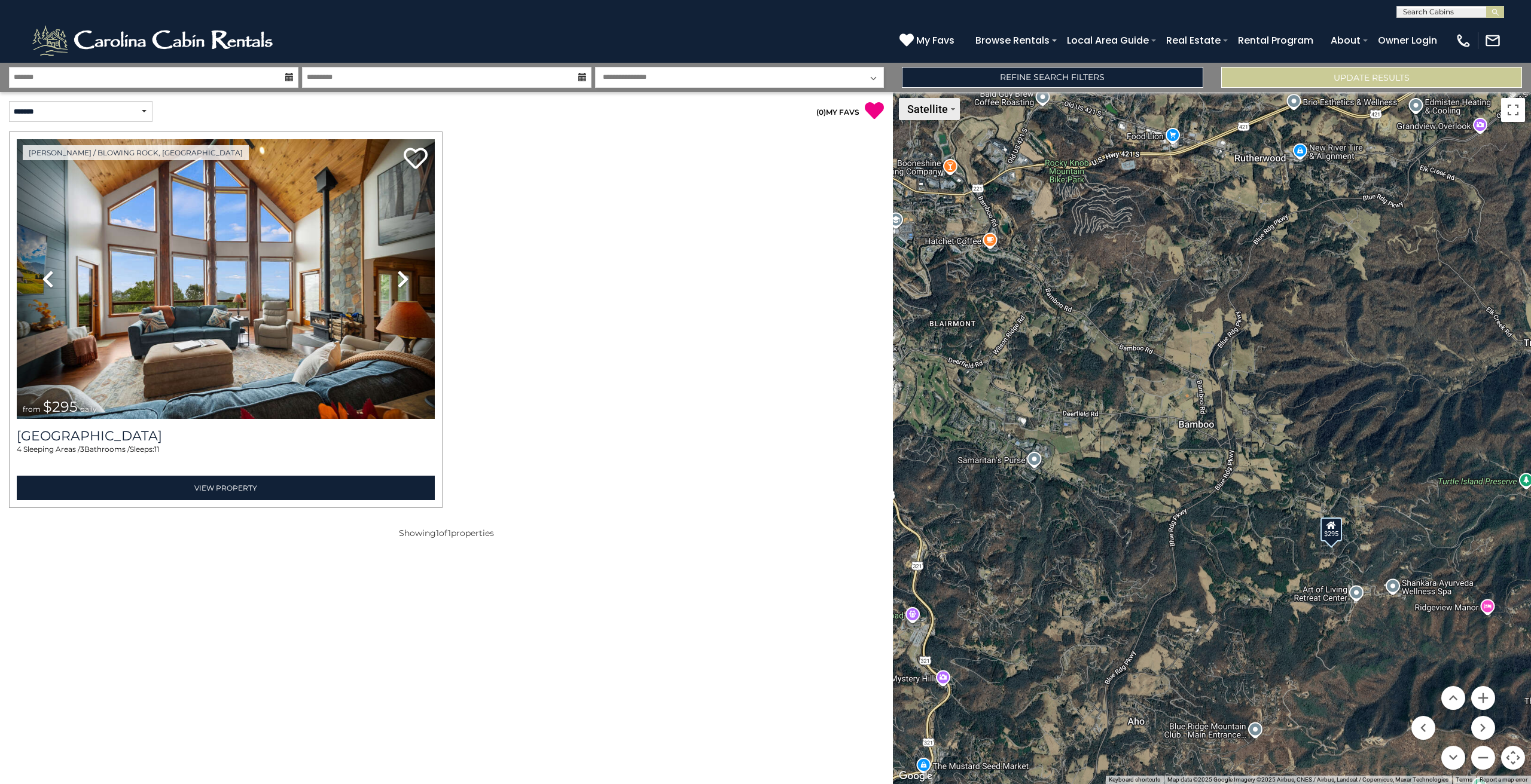
click at [948, 112] on span "Satellite" at bounding box center [927, 109] width 41 height 12
click at [939, 150] on li "Map" at bounding box center [935, 149] width 70 height 18
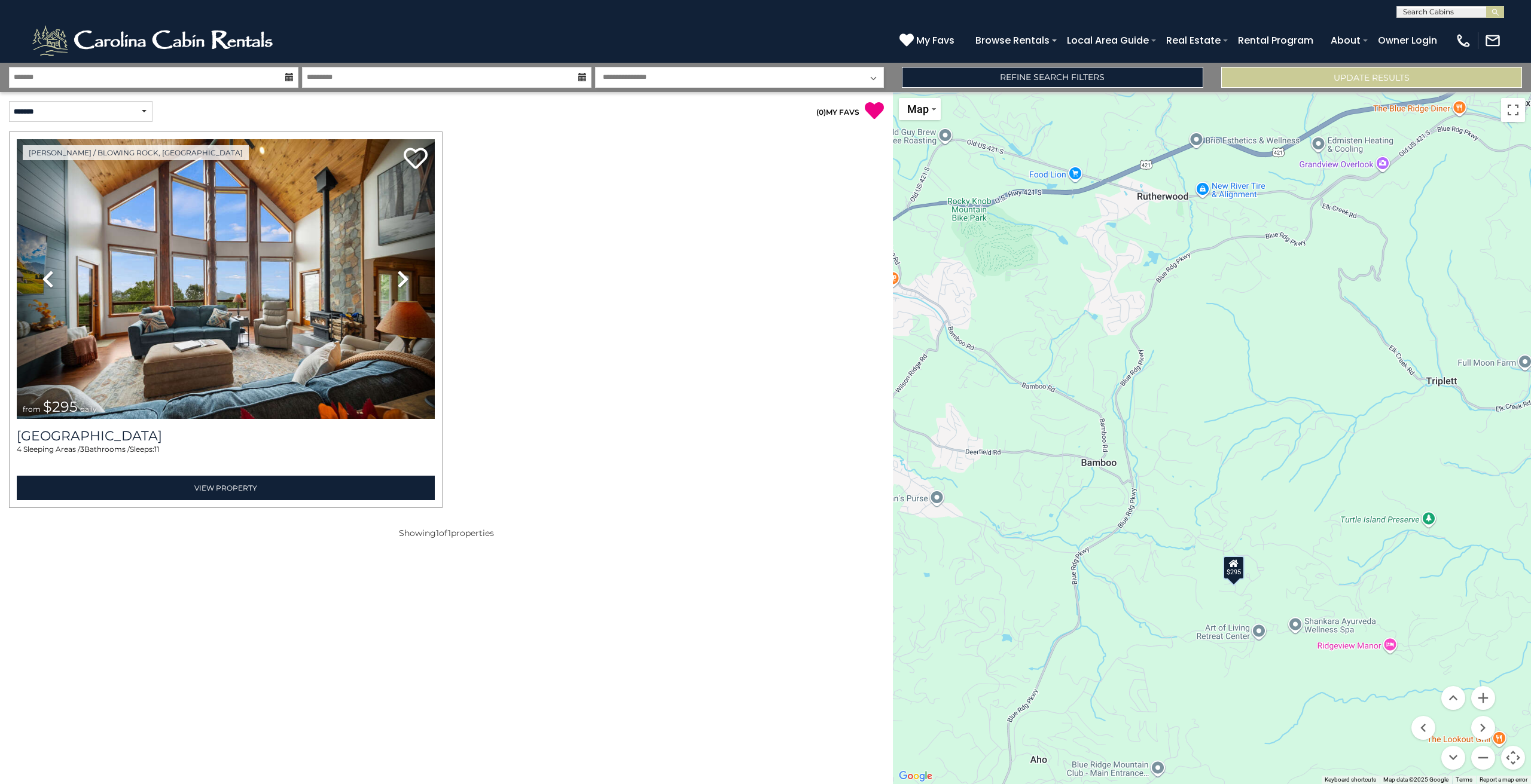
drag, startPoint x: 1065, startPoint y: 329, endPoint x: 970, endPoint y: 370, distance: 103.5
click at [970, 370] on div "$295" at bounding box center [1212, 438] width 638 height 692
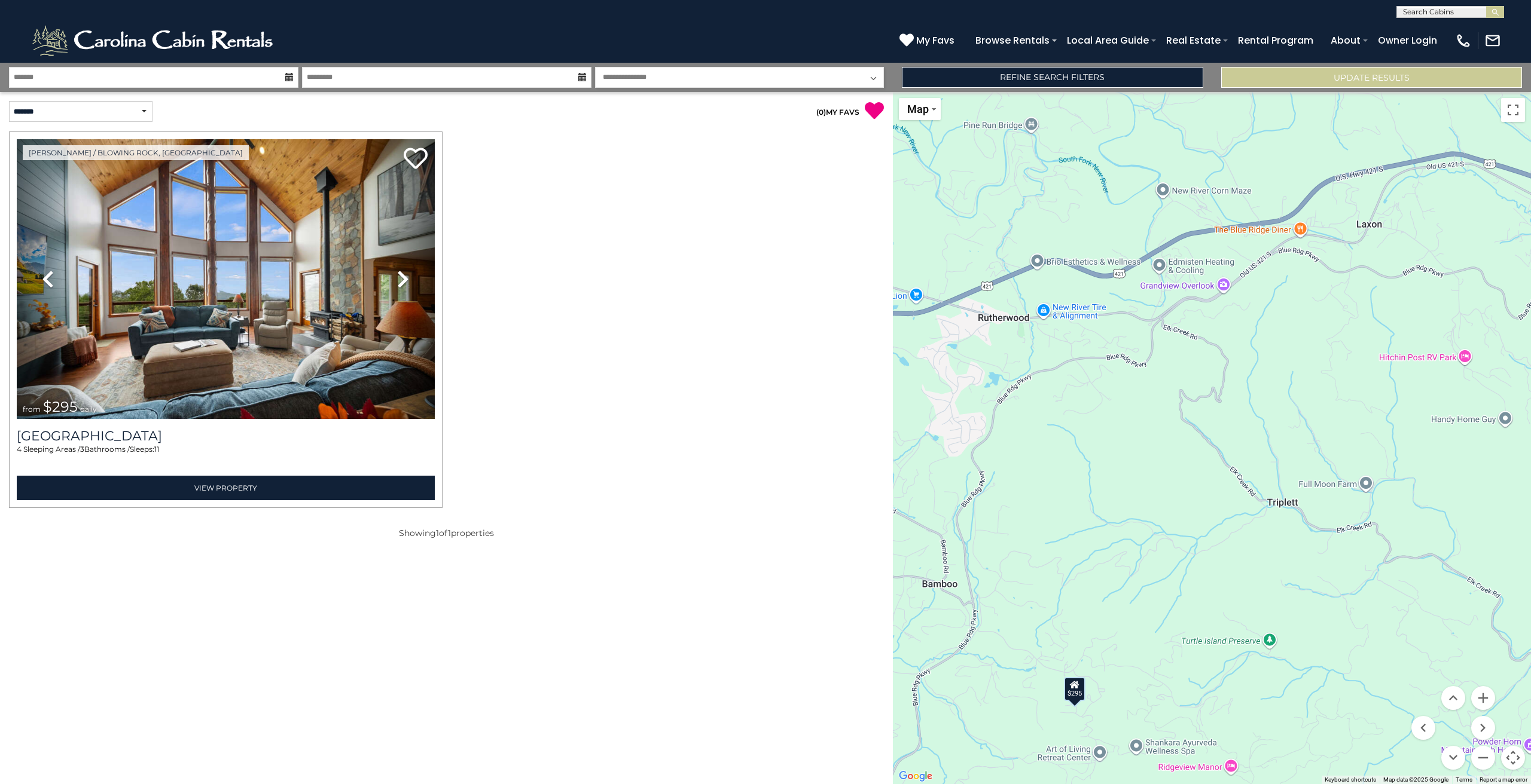
drag, startPoint x: 1353, startPoint y: 247, endPoint x: 1199, endPoint y: 373, distance: 199.0
click at [1199, 373] on div "$295" at bounding box center [1212, 438] width 638 height 692
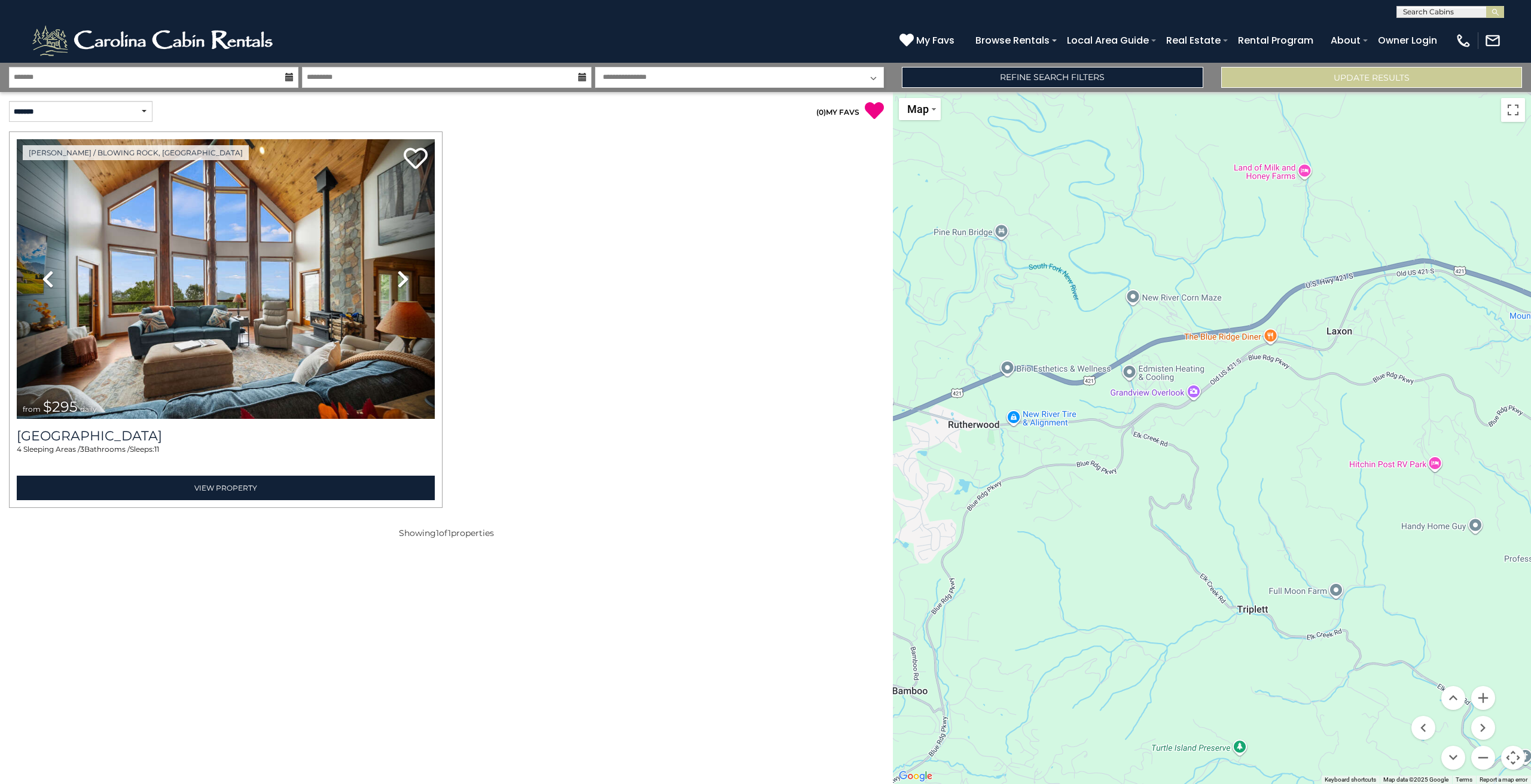
drag, startPoint x: 1231, startPoint y: 335, endPoint x: 1207, endPoint y: 425, distance: 93.1
click at [1207, 425] on div "$295" at bounding box center [1212, 438] width 638 height 692
click at [1486, 697] on button "Zoom in" at bounding box center [1483, 698] width 24 height 24
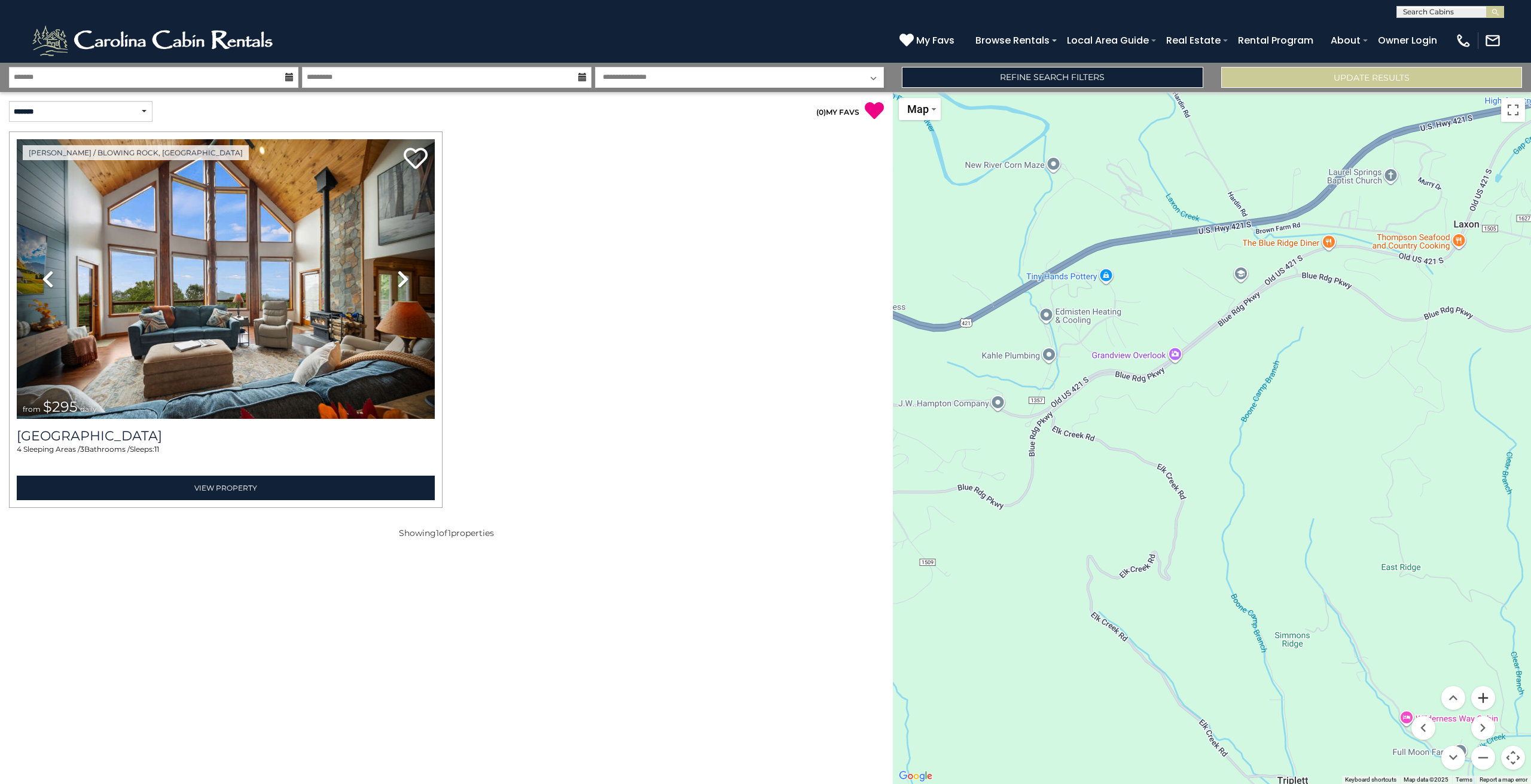
click at [1486, 697] on button "Zoom in" at bounding box center [1483, 698] width 24 height 24
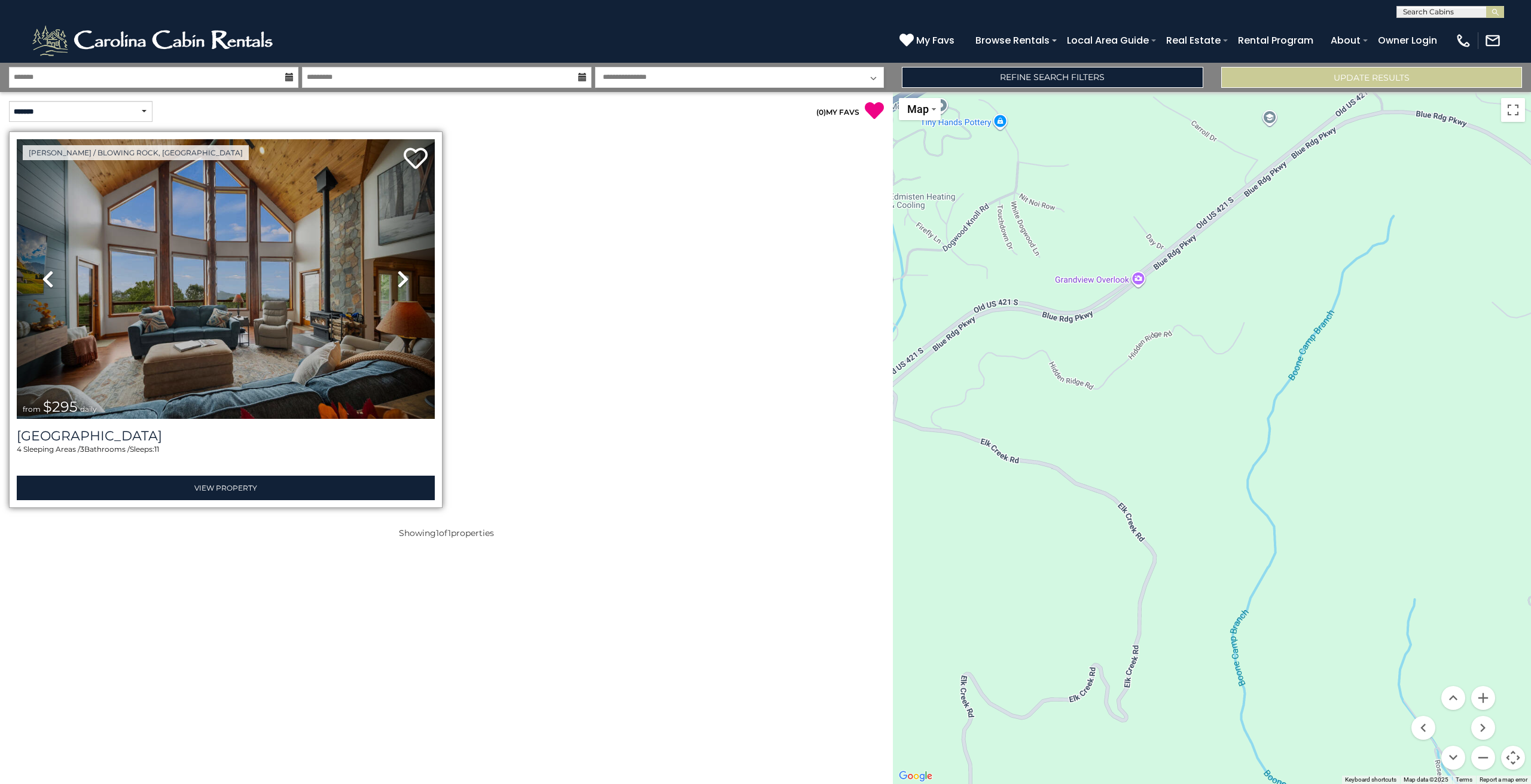
click at [402, 277] on icon at bounding box center [402, 279] width 12 height 19
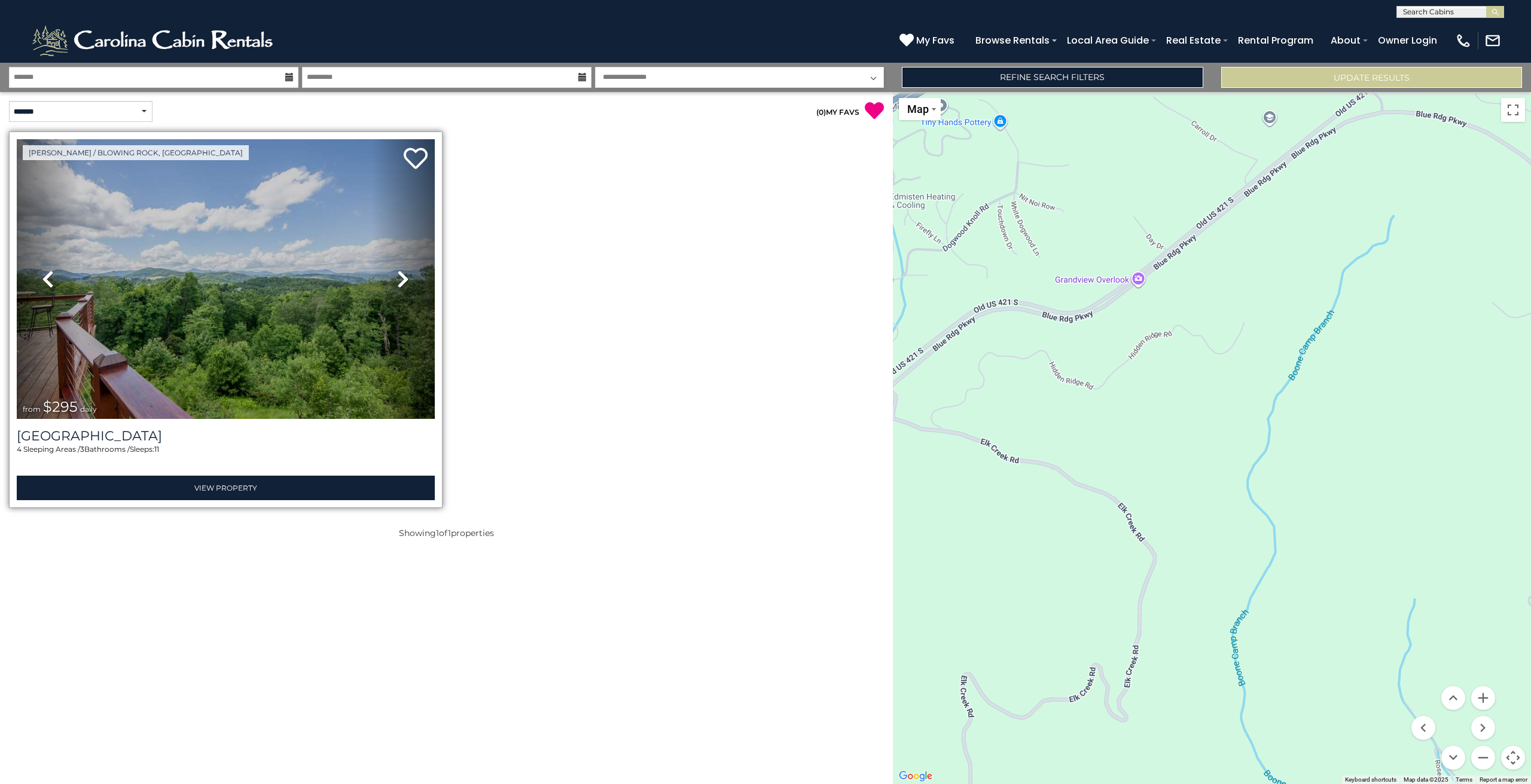
click at [402, 277] on icon at bounding box center [402, 279] width 12 height 19
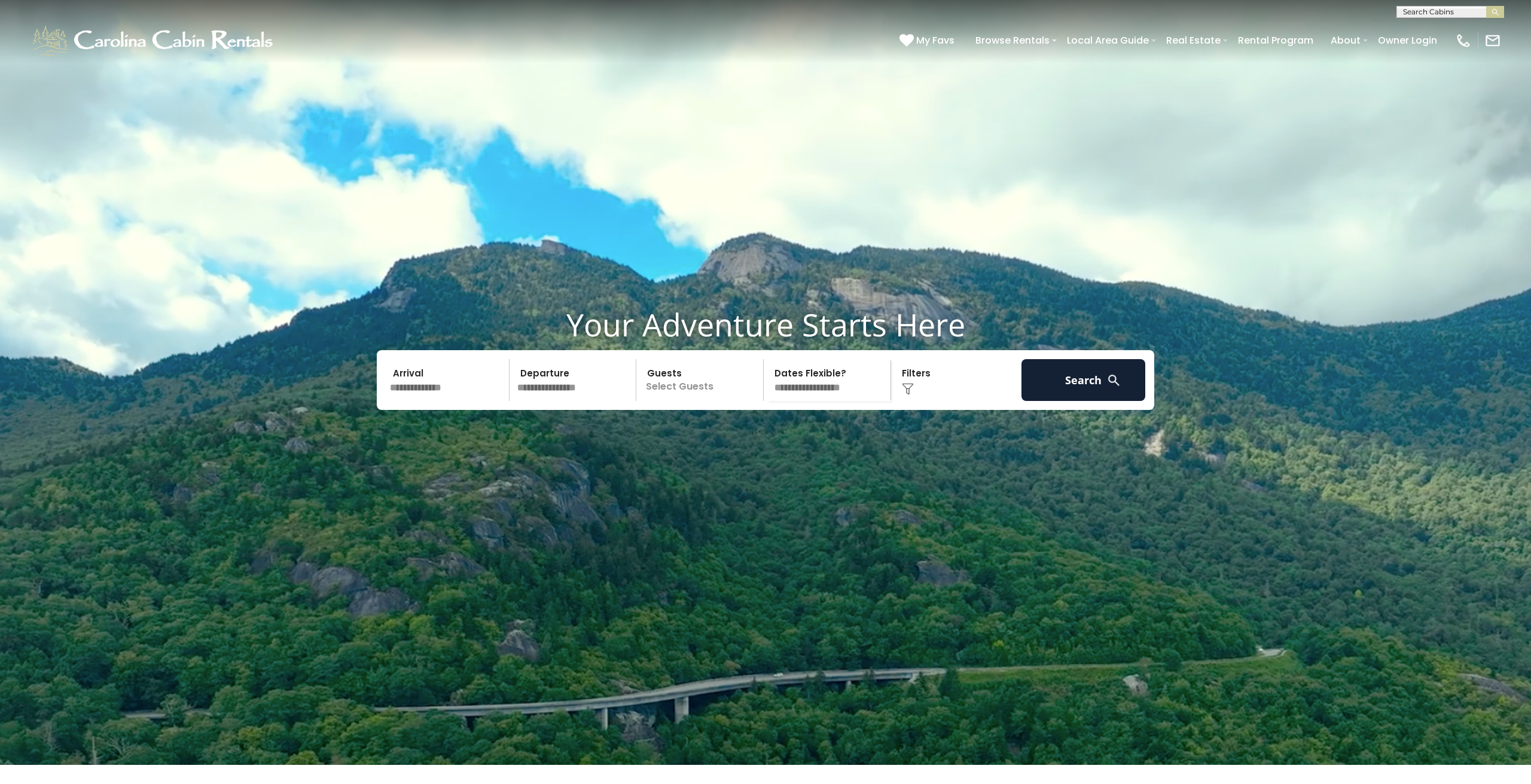
click at [1107, 388] on img at bounding box center [1114, 381] width 15 height 15
click at [1094, 402] on button "Search" at bounding box center [1083, 380] width 124 height 41
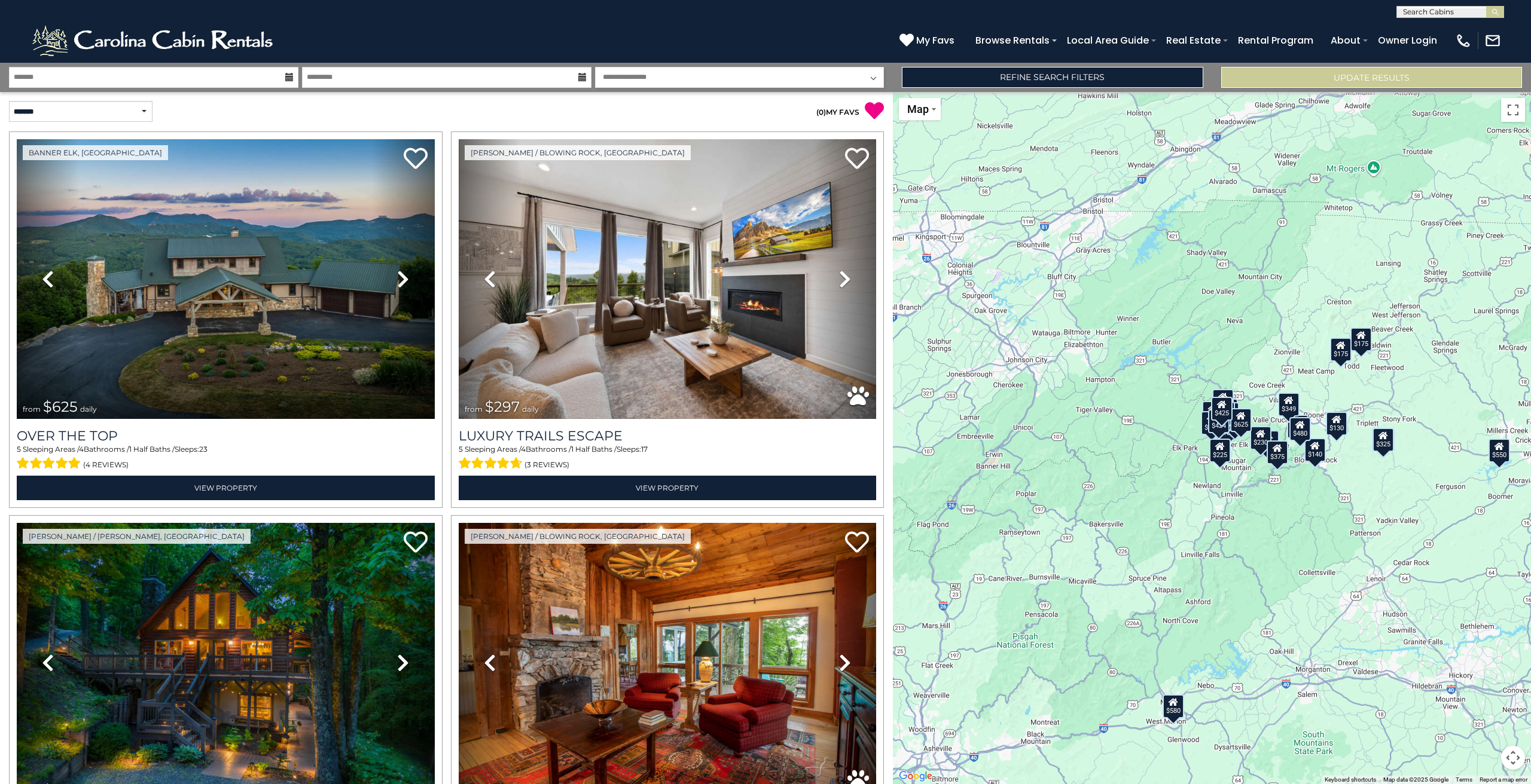
click at [159, 45] on img at bounding box center [154, 40] width 248 height 36
